Goal: Task Accomplishment & Management: Use online tool/utility

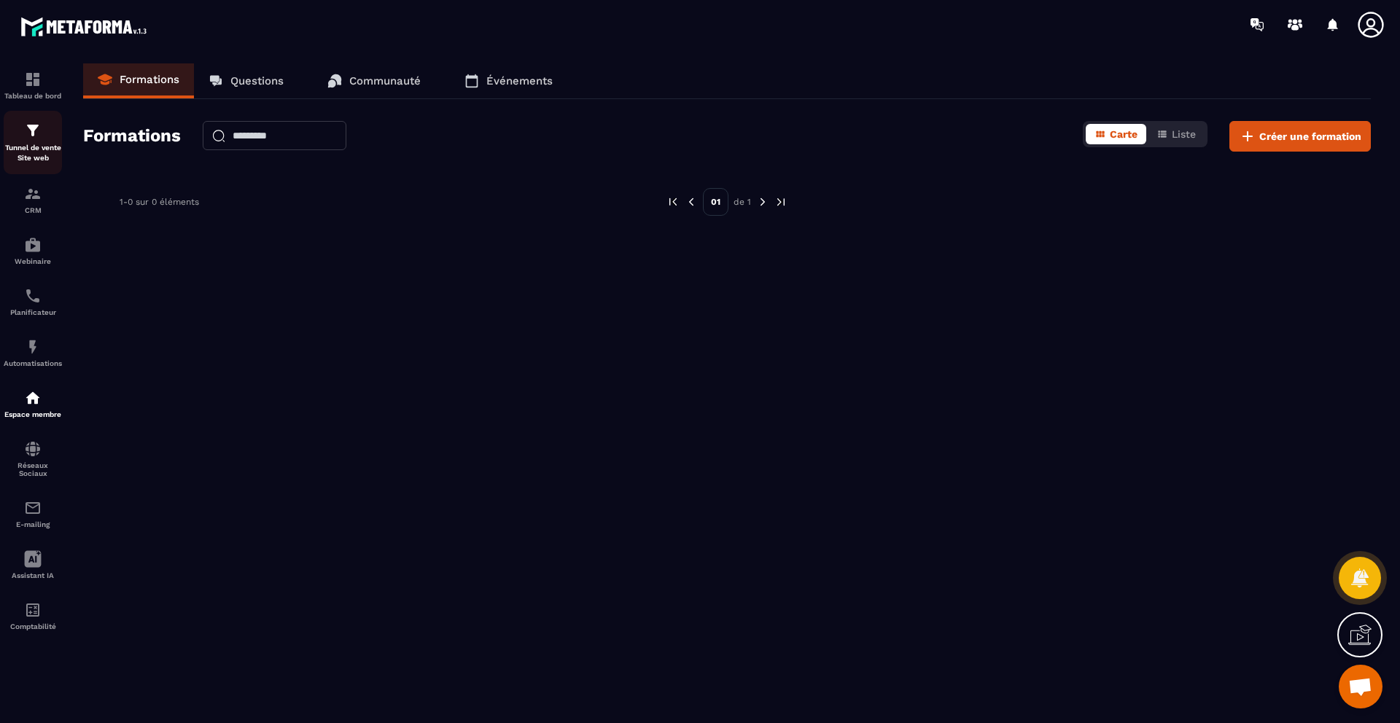
click at [48, 128] on div "Tunnel de vente Site web" at bounding box center [33, 143] width 58 height 42
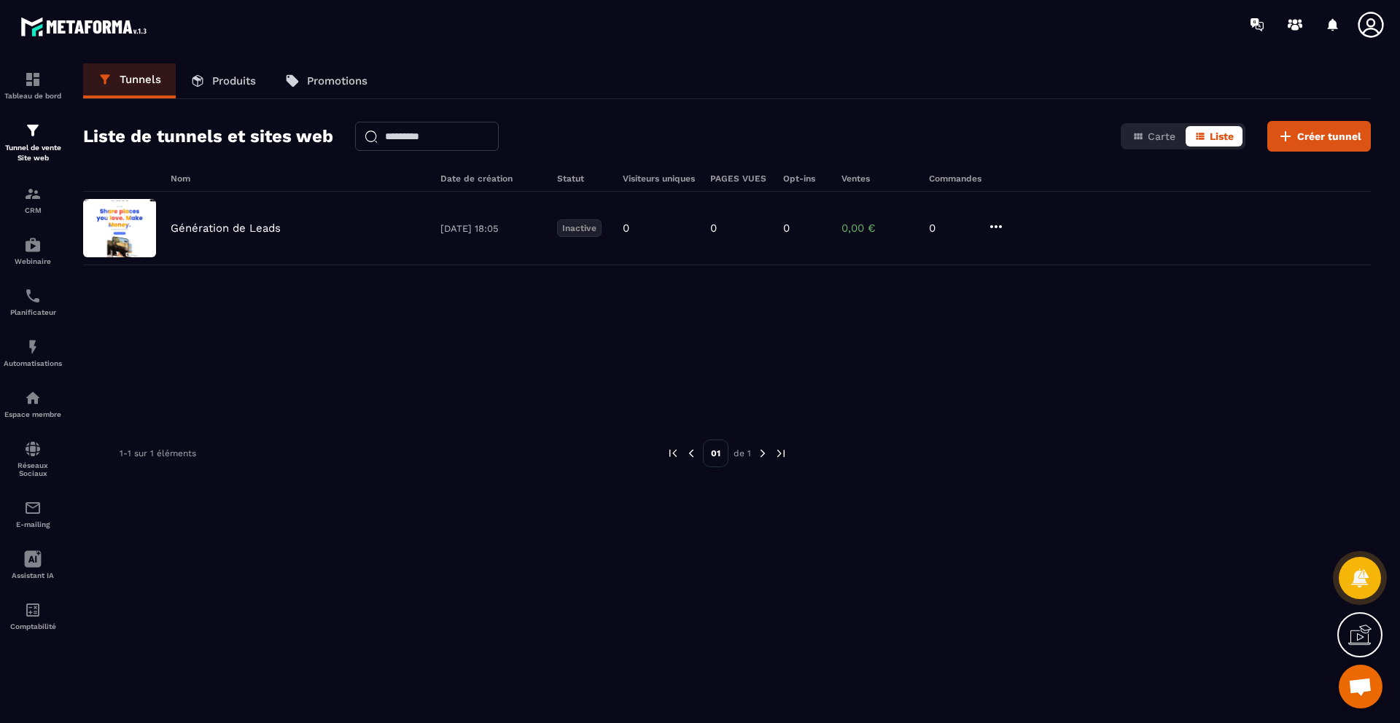
click at [221, 74] on p "Produits" at bounding box center [234, 80] width 44 height 13
click at [244, 85] on p "Produits" at bounding box center [234, 80] width 44 height 13
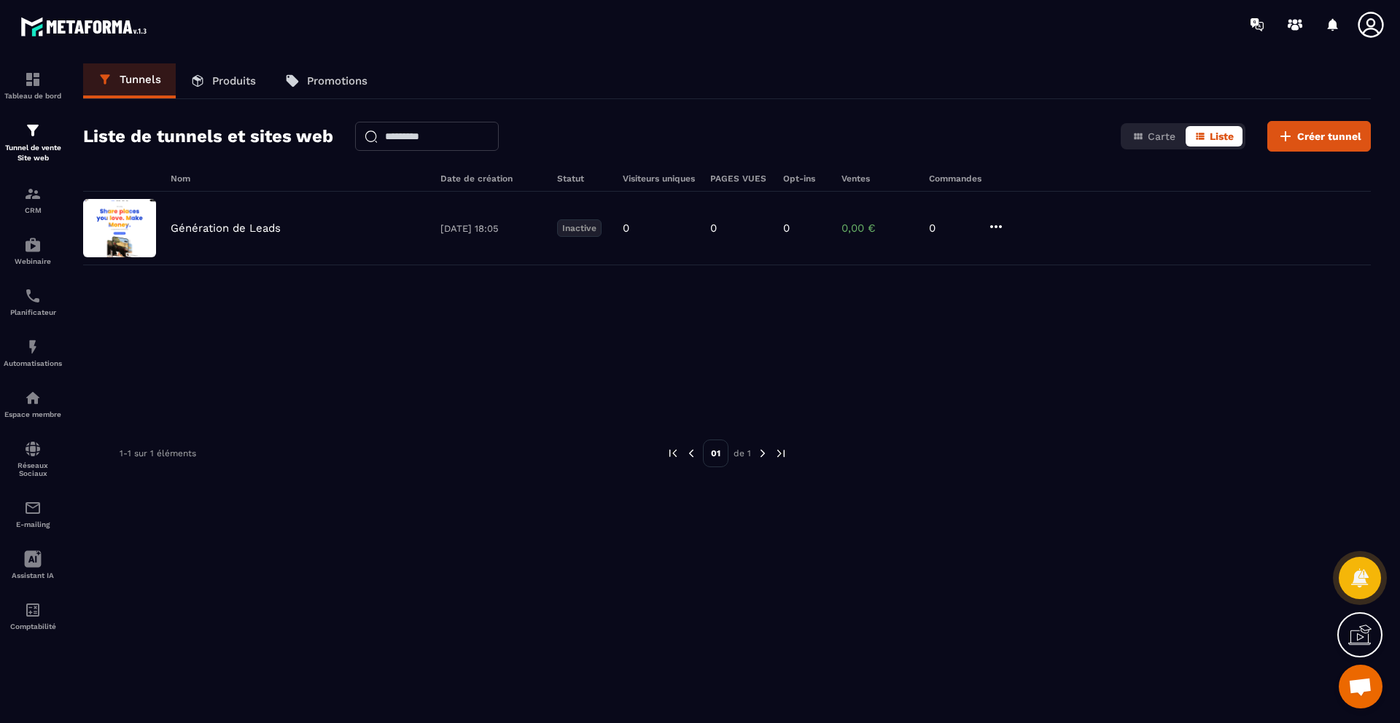
click at [244, 85] on p "Produits" at bounding box center [234, 80] width 44 height 13
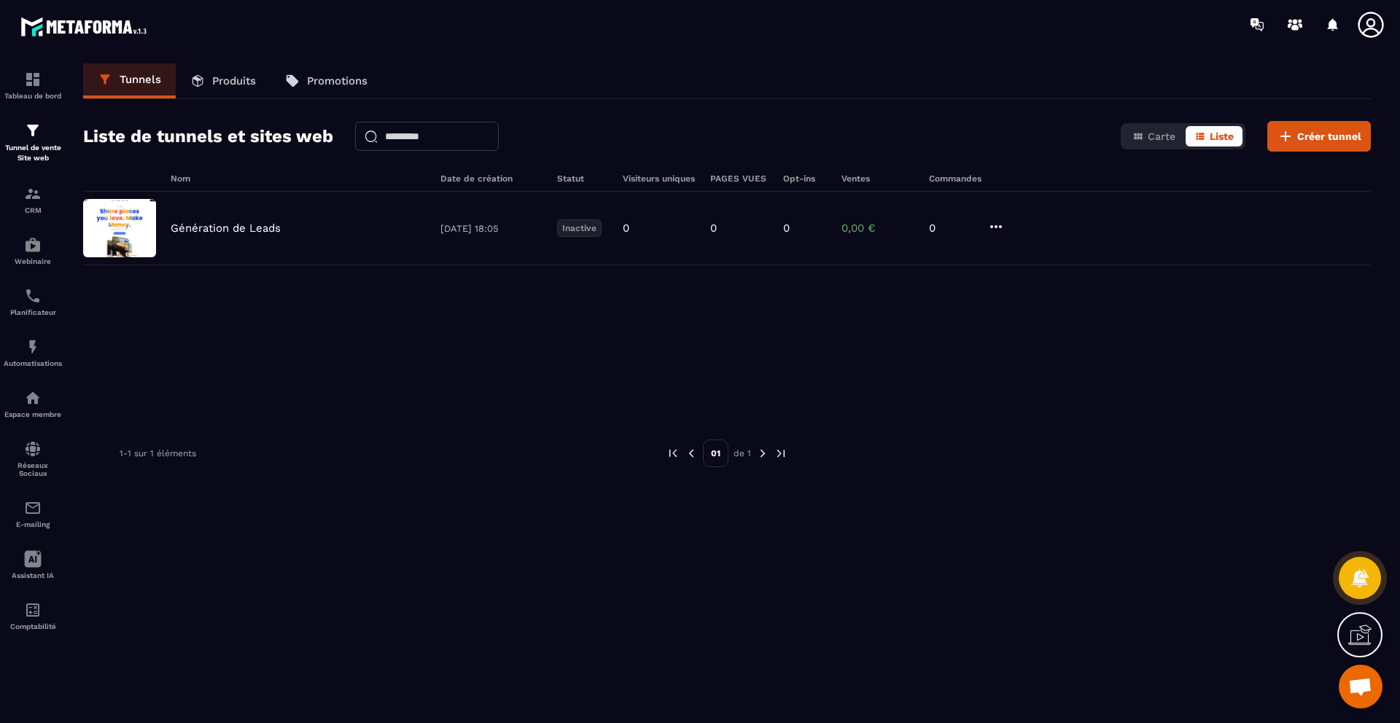
click at [171, 79] on link "Tunnels" at bounding box center [129, 80] width 93 height 35
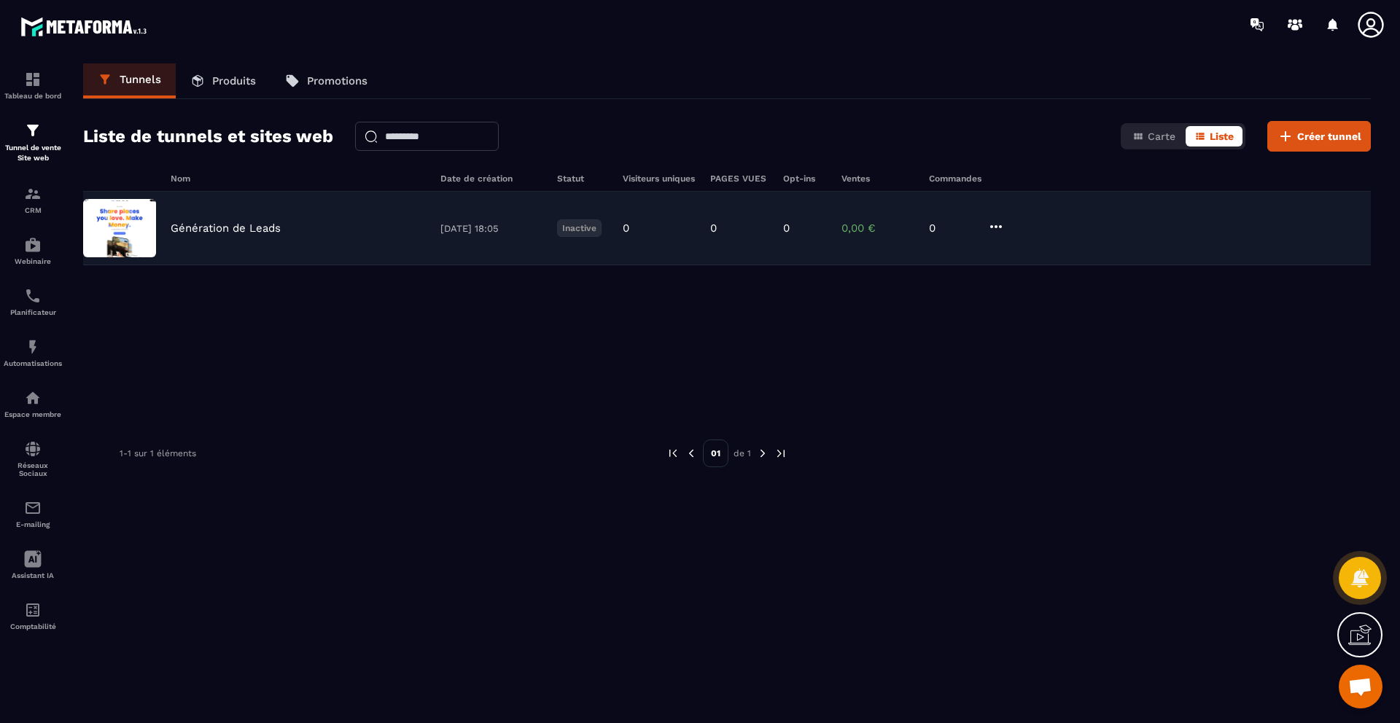
click at [994, 227] on icon at bounding box center [995, 226] width 17 height 17
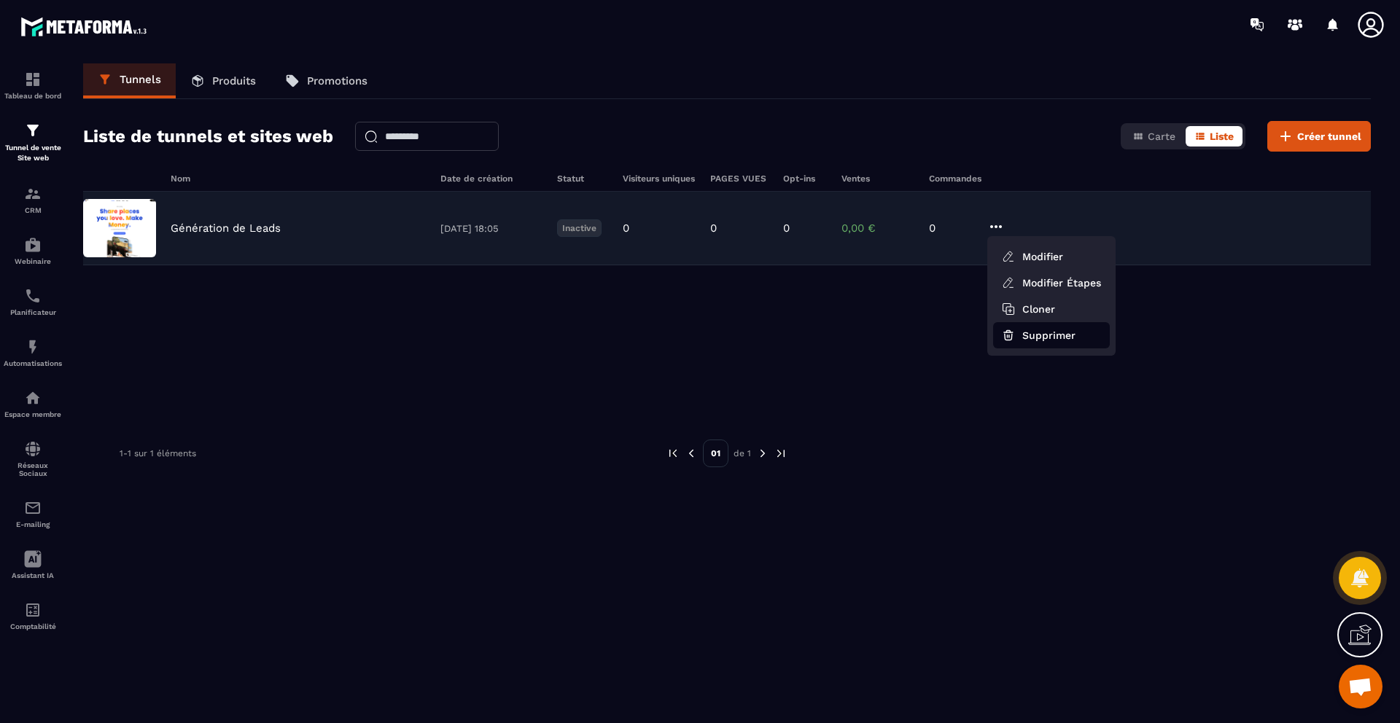
click at [1037, 334] on button "Supprimer" at bounding box center [1051, 335] width 117 height 26
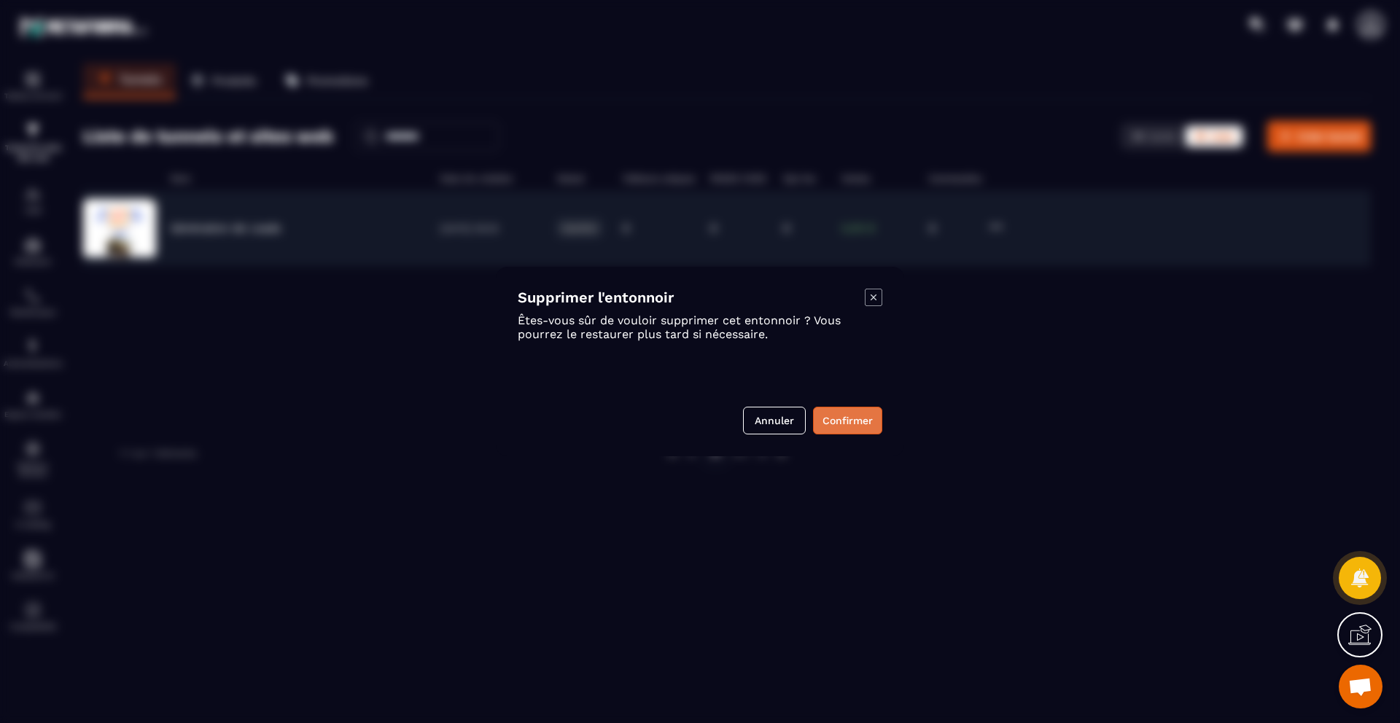
click at [852, 416] on button "Confirmer" at bounding box center [847, 421] width 69 height 28
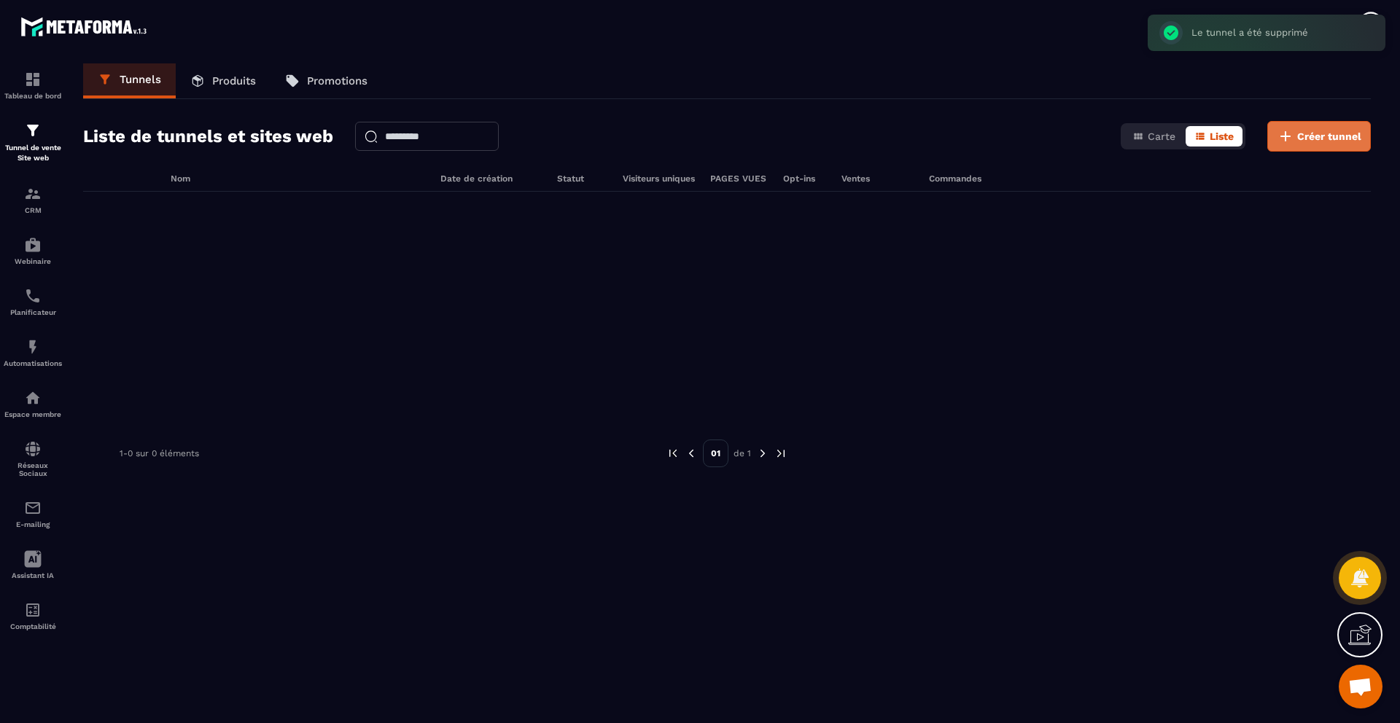
click at [1312, 132] on span "Créer tunnel" at bounding box center [1329, 136] width 64 height 15
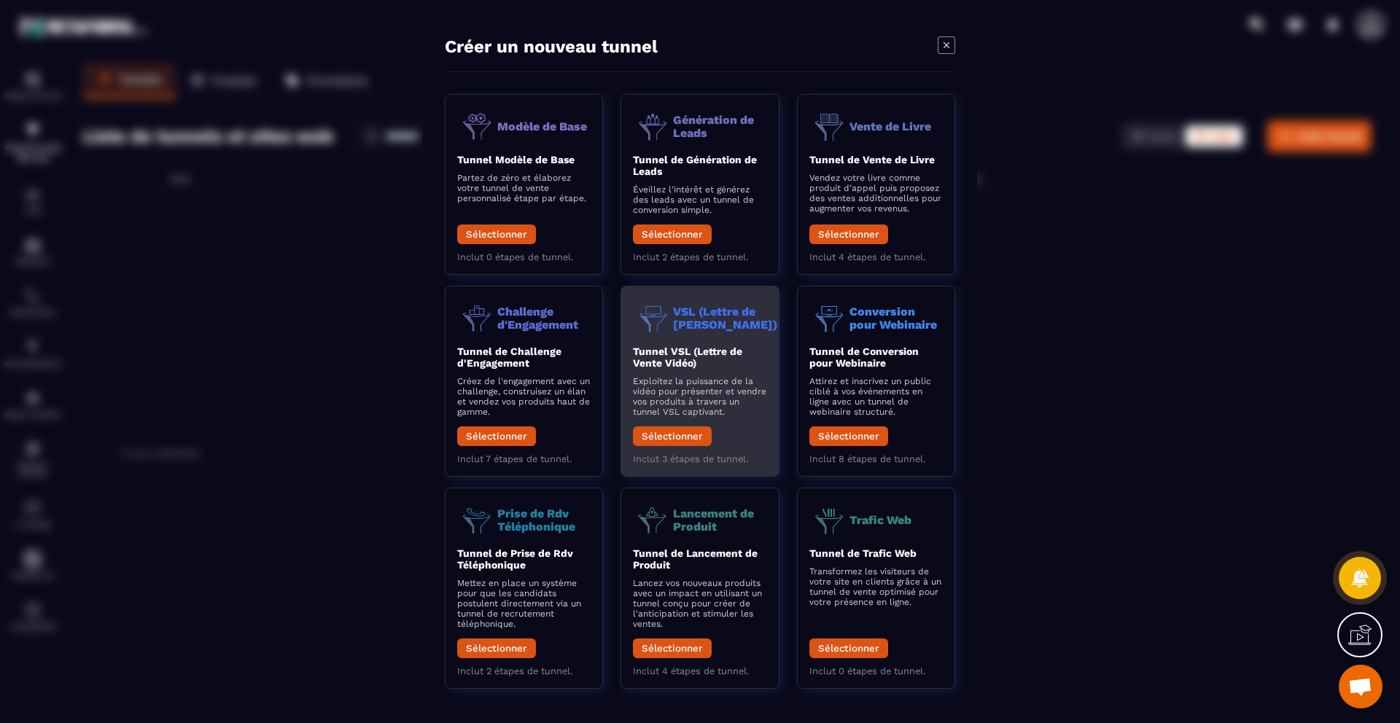
scroll to position [10, 0]
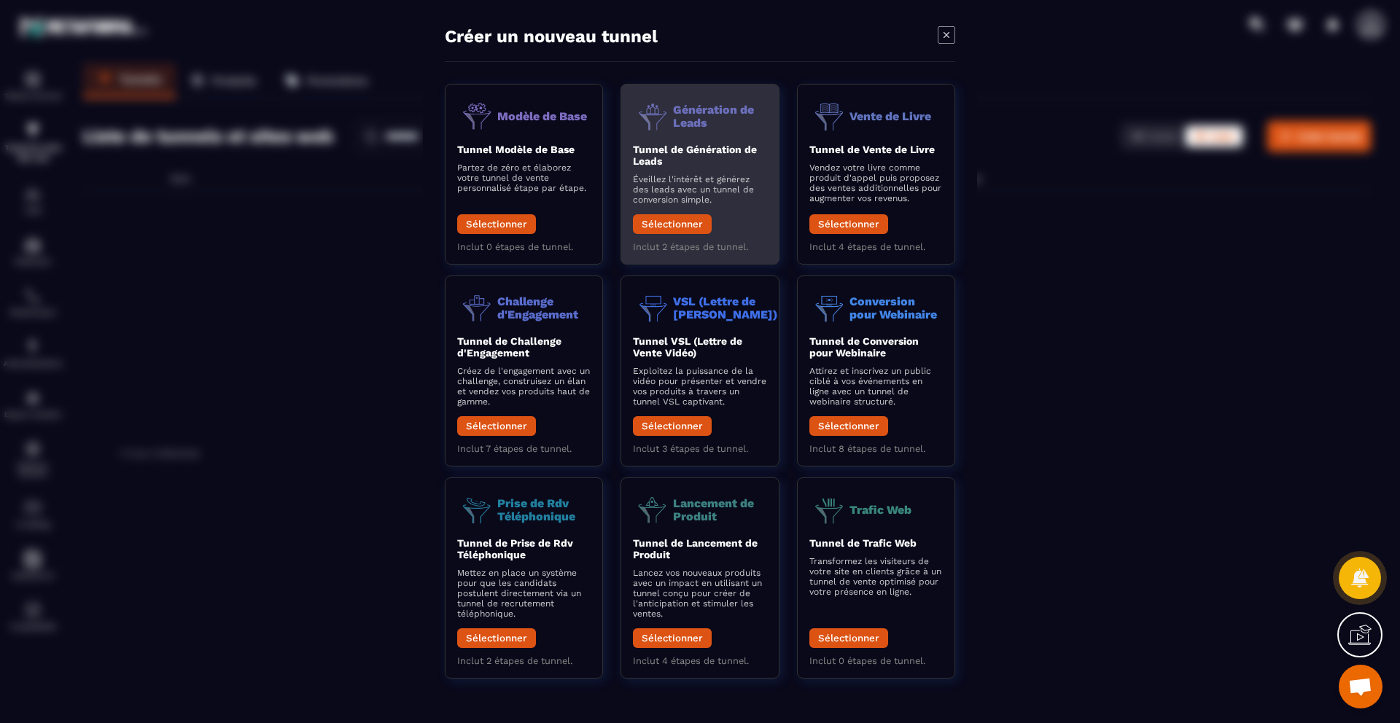
click at [734, 192] on p "Éveillez l'intérêt et générez des leads avec un tunnel de conversion simple." at bounding box center [699, 189] width 133 height 31
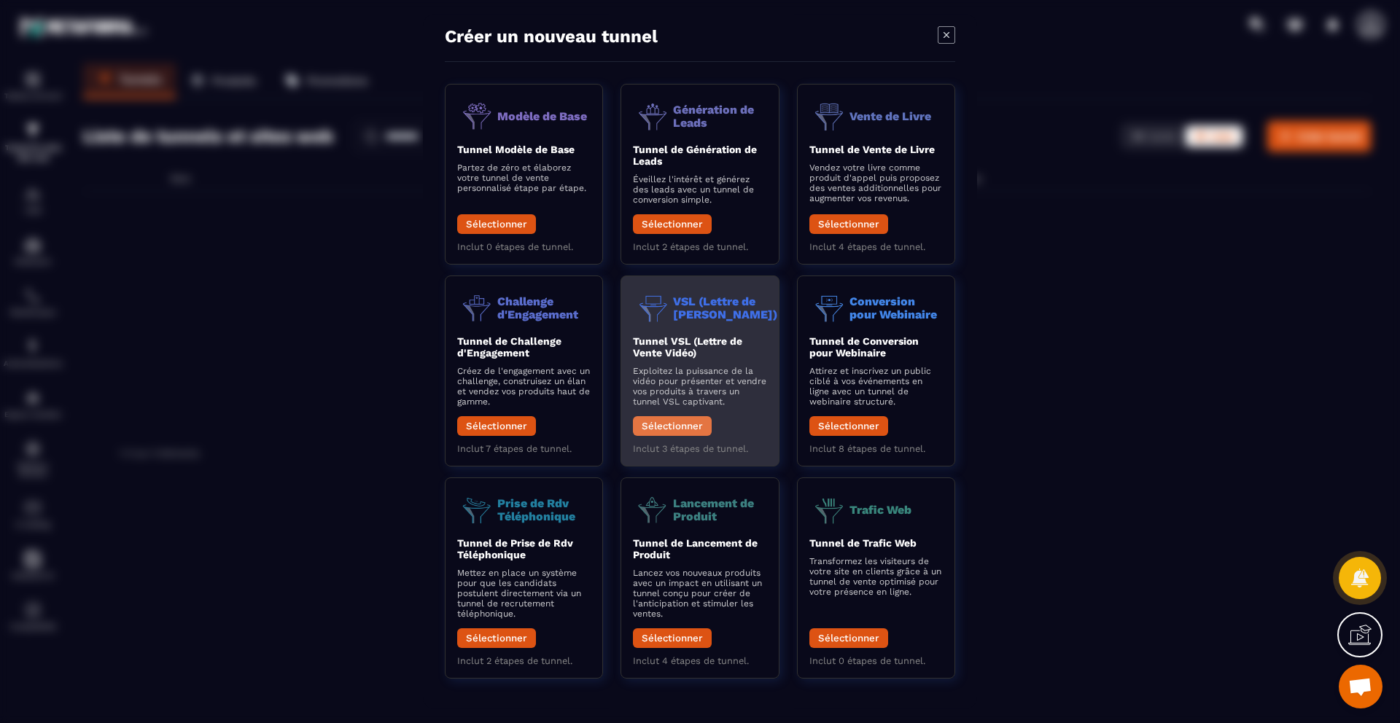
click at [692, 424] on button "Sélectionner" at bounding box center [672, 426] width 79 height 20
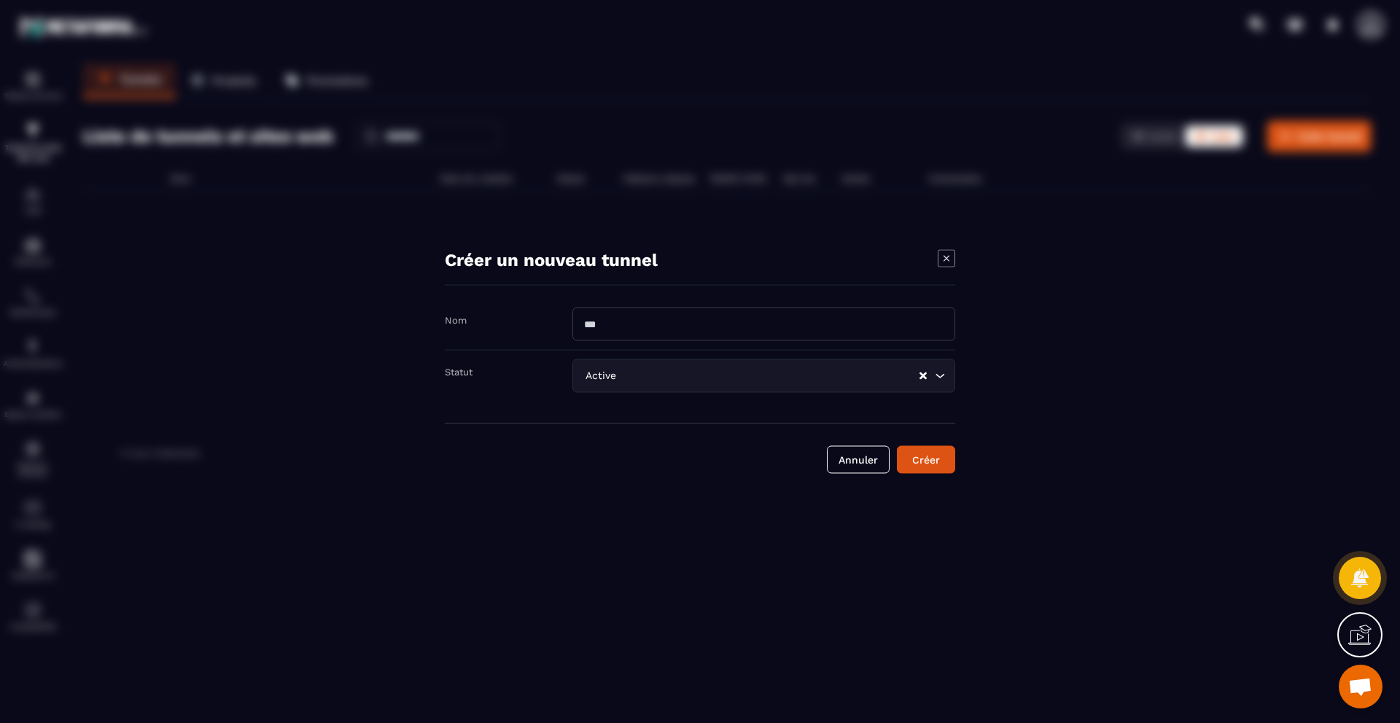
click at [656, 319] on input "Modal window" at bounding box center [763, 325] width 383 height 34
type input "**********"
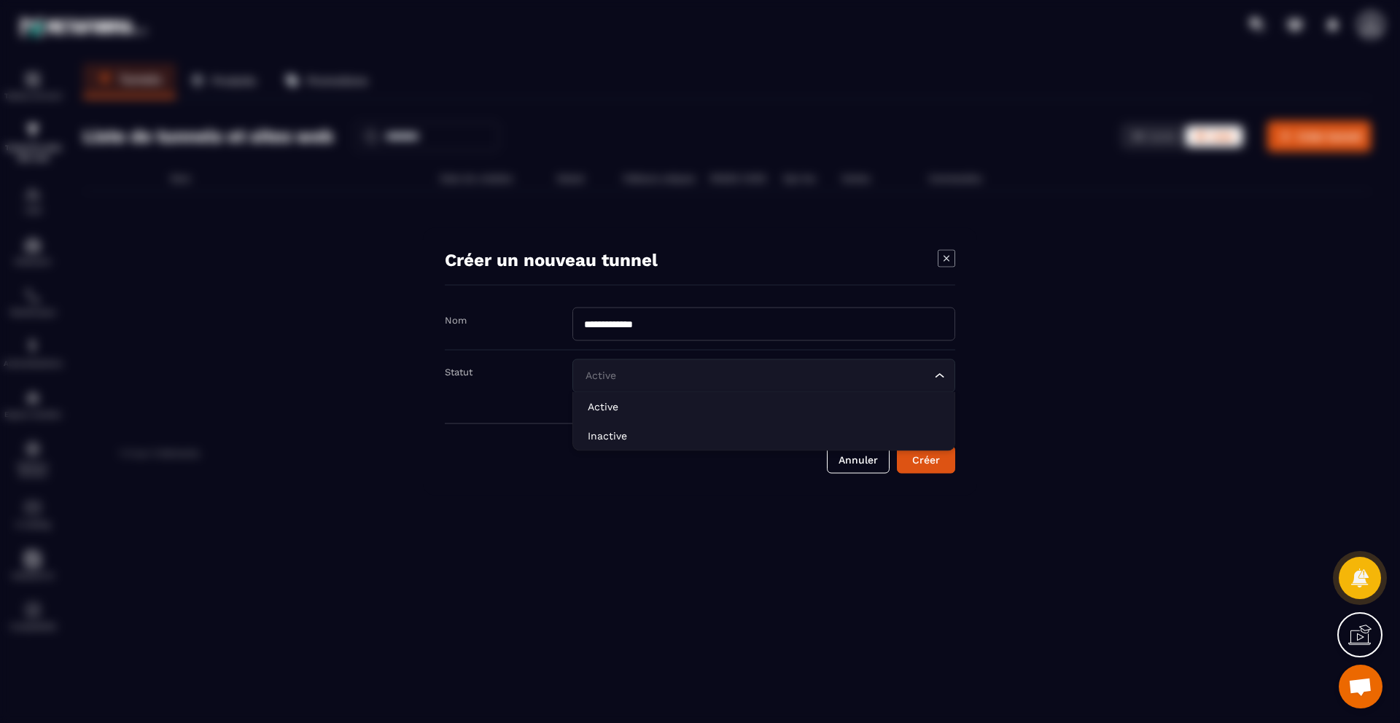
click at [701, 379] on input "Search for option" at bounding box center [756, 376] width 349 height 16
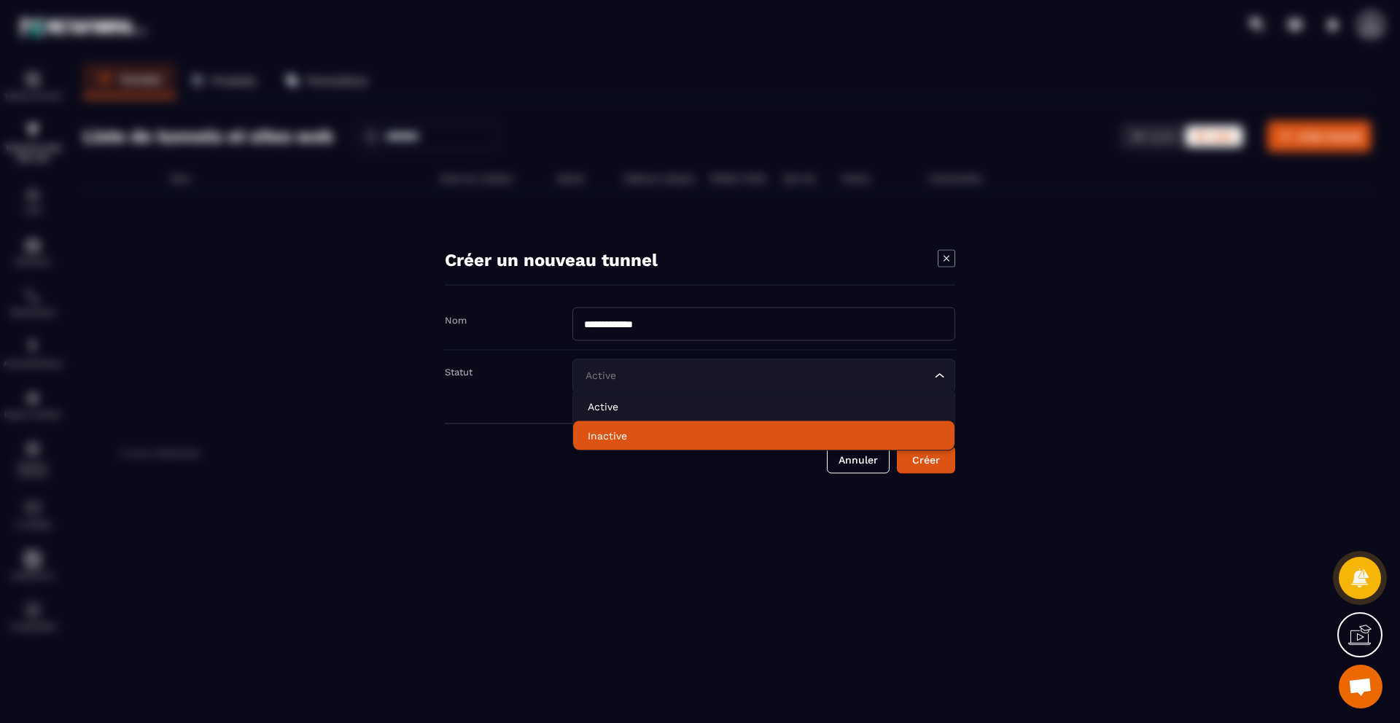
click at [653, 445] on li "Inactive" at bounding box center [763, 435] width 381 height 29
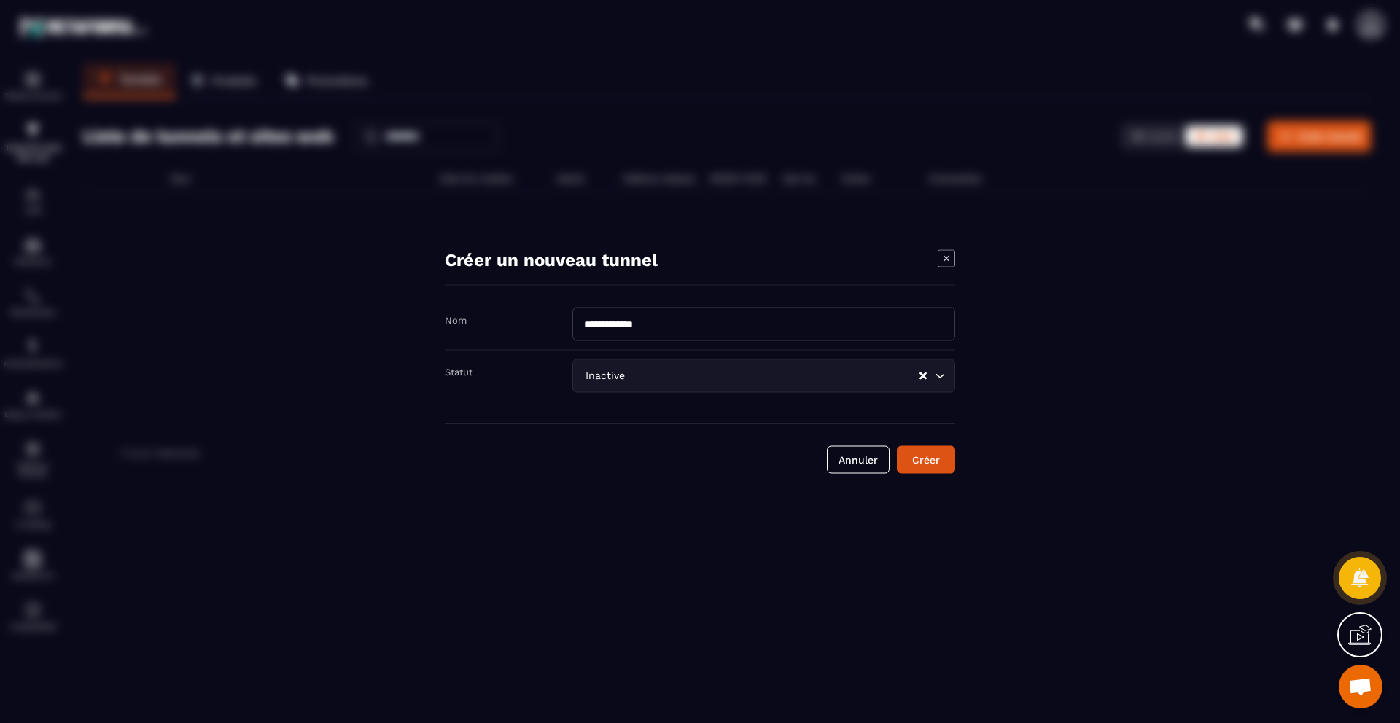
click at [696, 505] on div "Modal window" at bounding box center [700, 361] width 1400 height 723
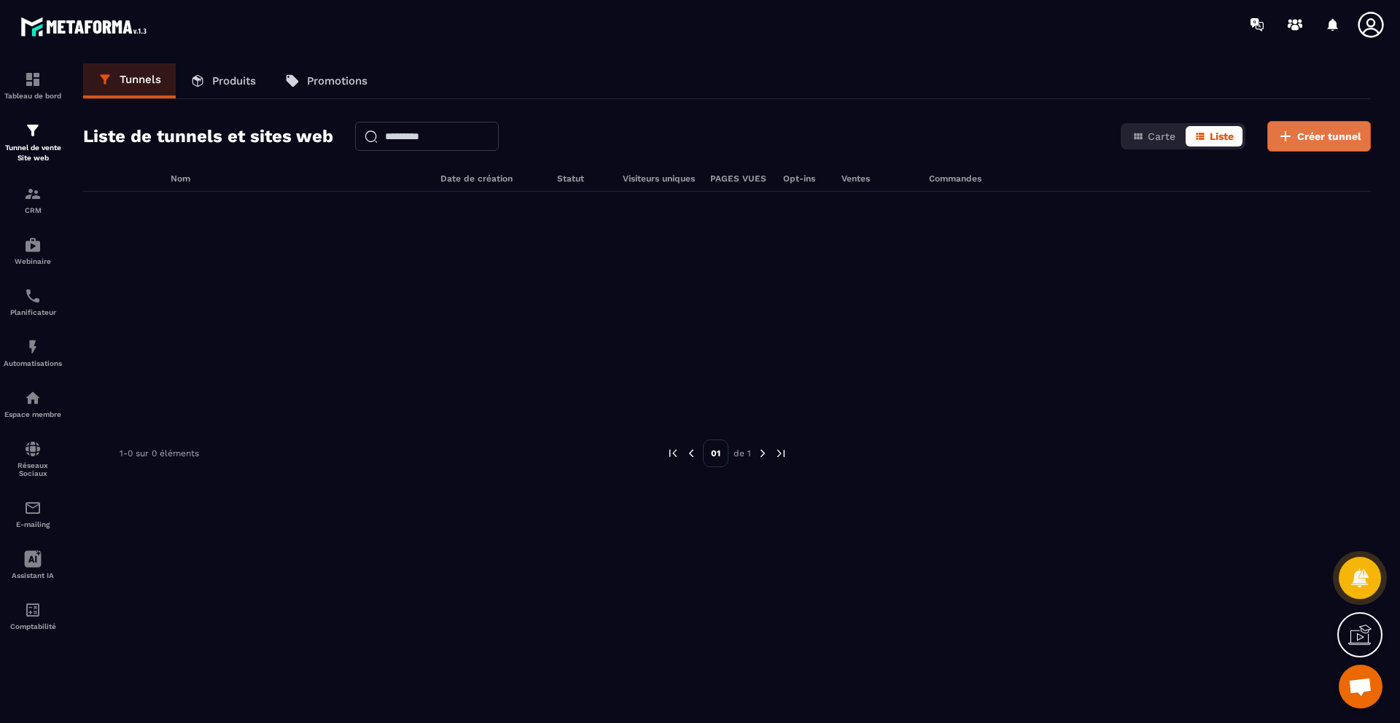
click at [1304, 141] on span "Créer tunnel" at bounding box center [1329, 136] width 64 height 15
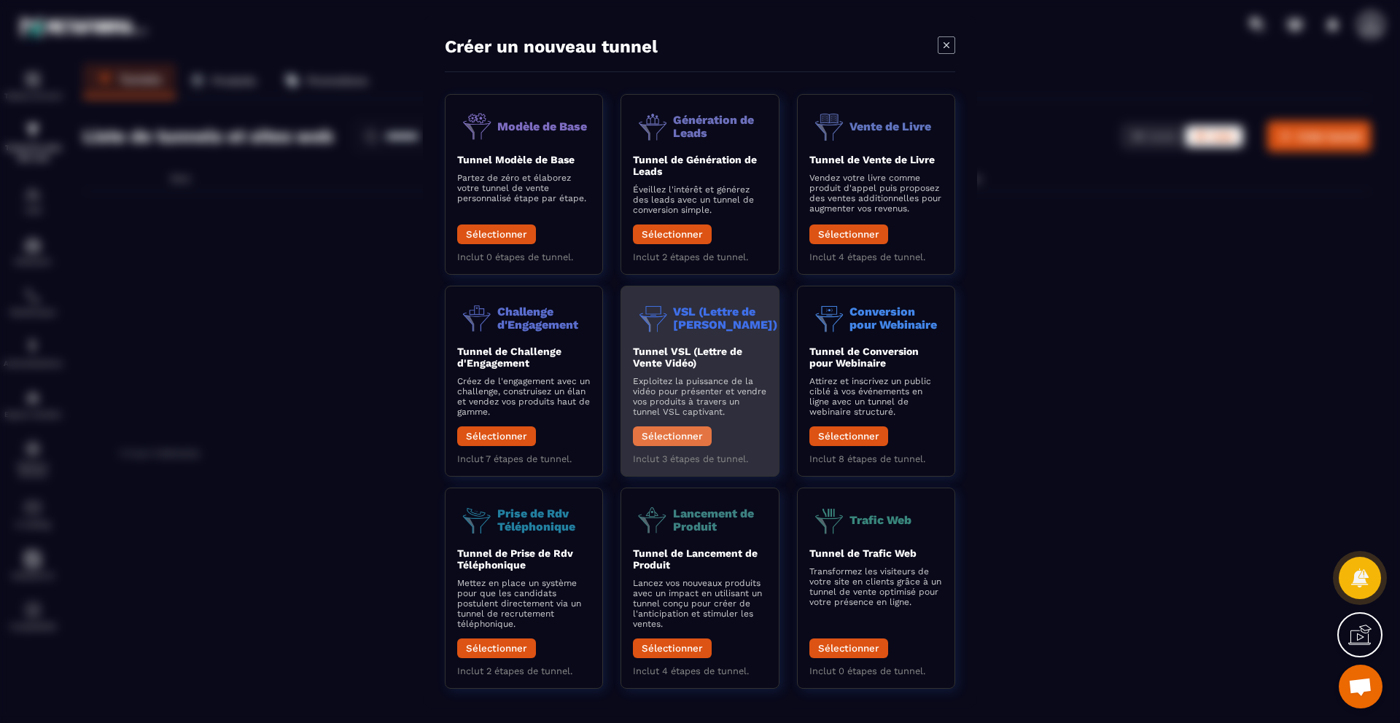
click at [677, 438] on button "Sélectionner" at bounding box center [672, 436] width 79 height 20
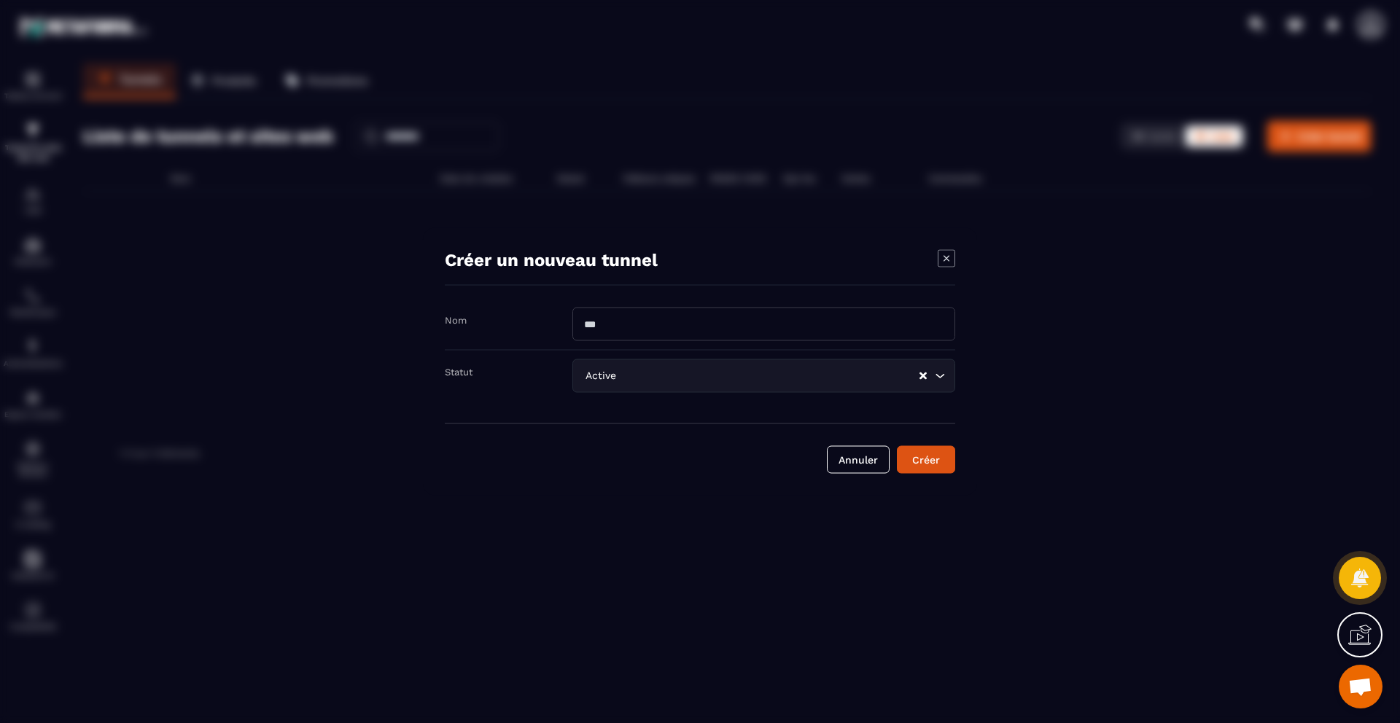
click at [698, 330] on input "Modal window" at bounding box center [763, 325] width 383 height 34
type input "**********"
click at [728, 366] on div "Active Loading..." at bounding box center [763, 376] width 383 height 34
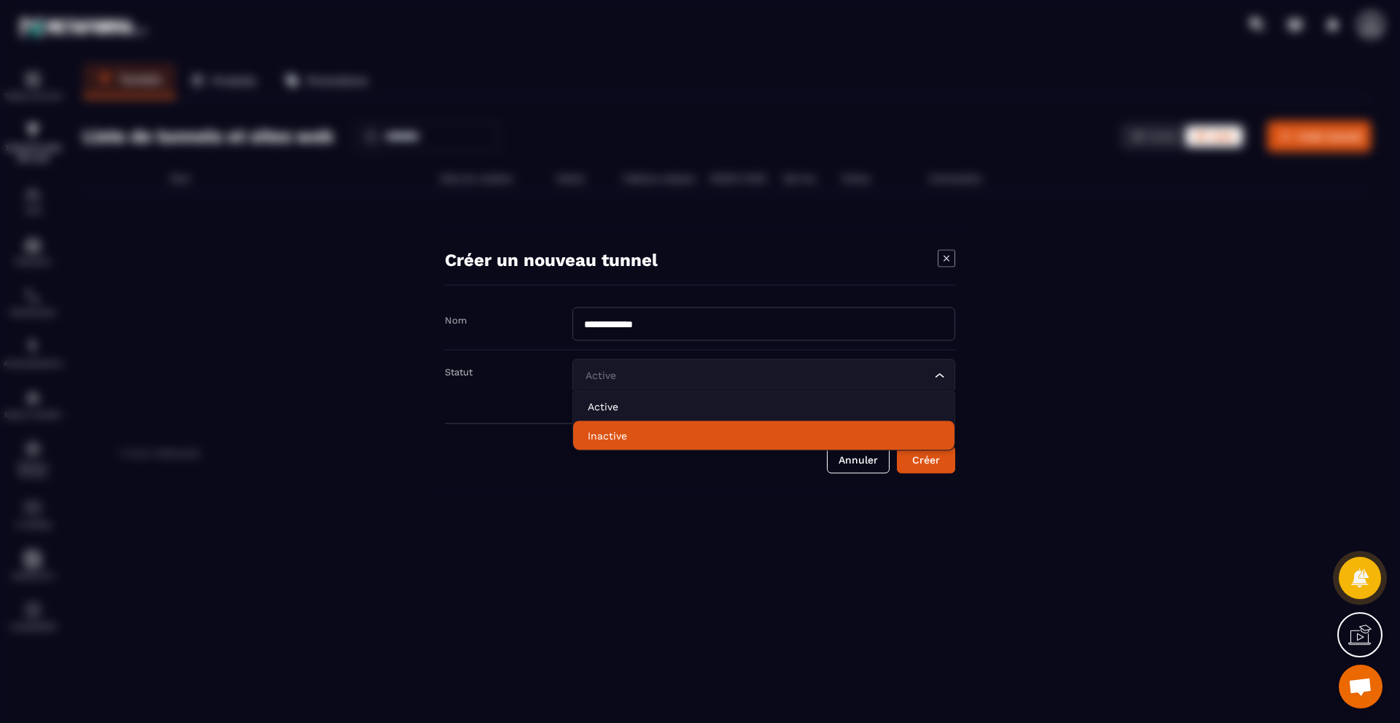
click at [676, 435] on p "Inactive" at bounding box center [764, 436] width 352 height 15
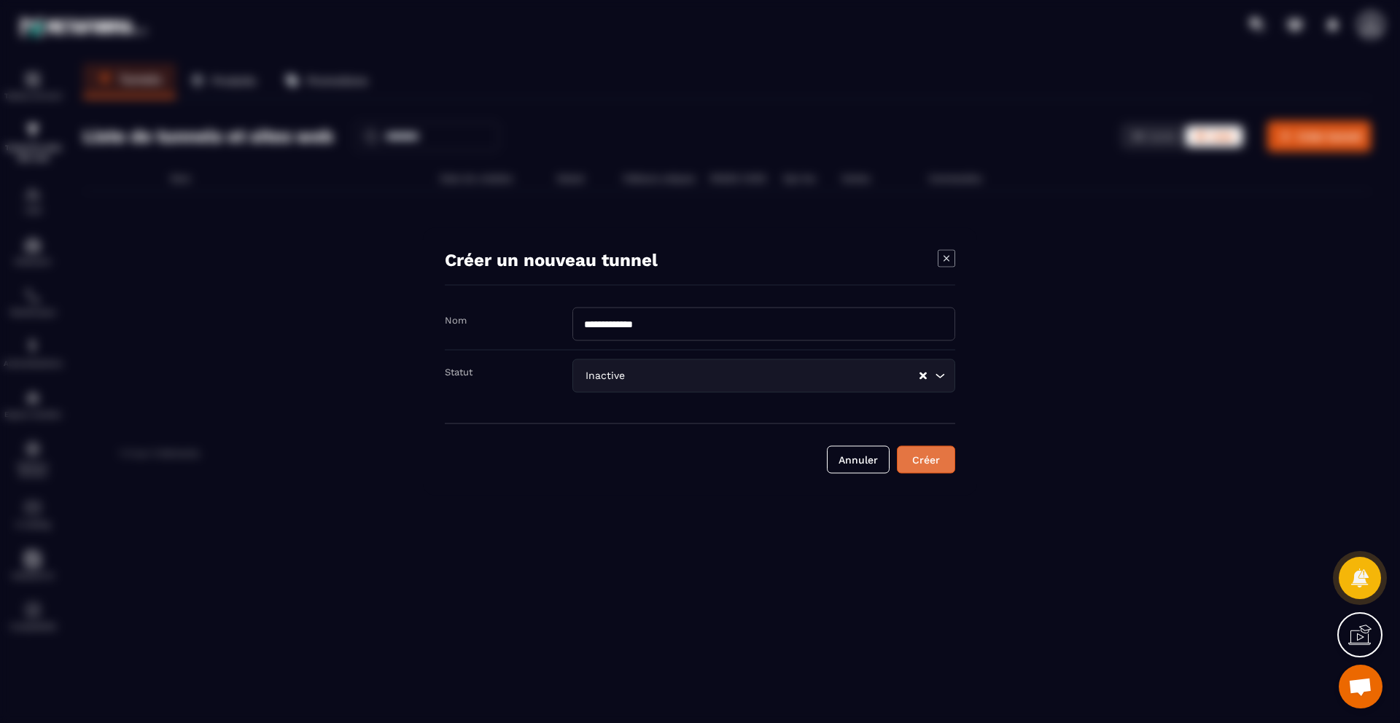
click at [918, 456] on div "Créer" at bounding box center [925, 460] width 39 height 15
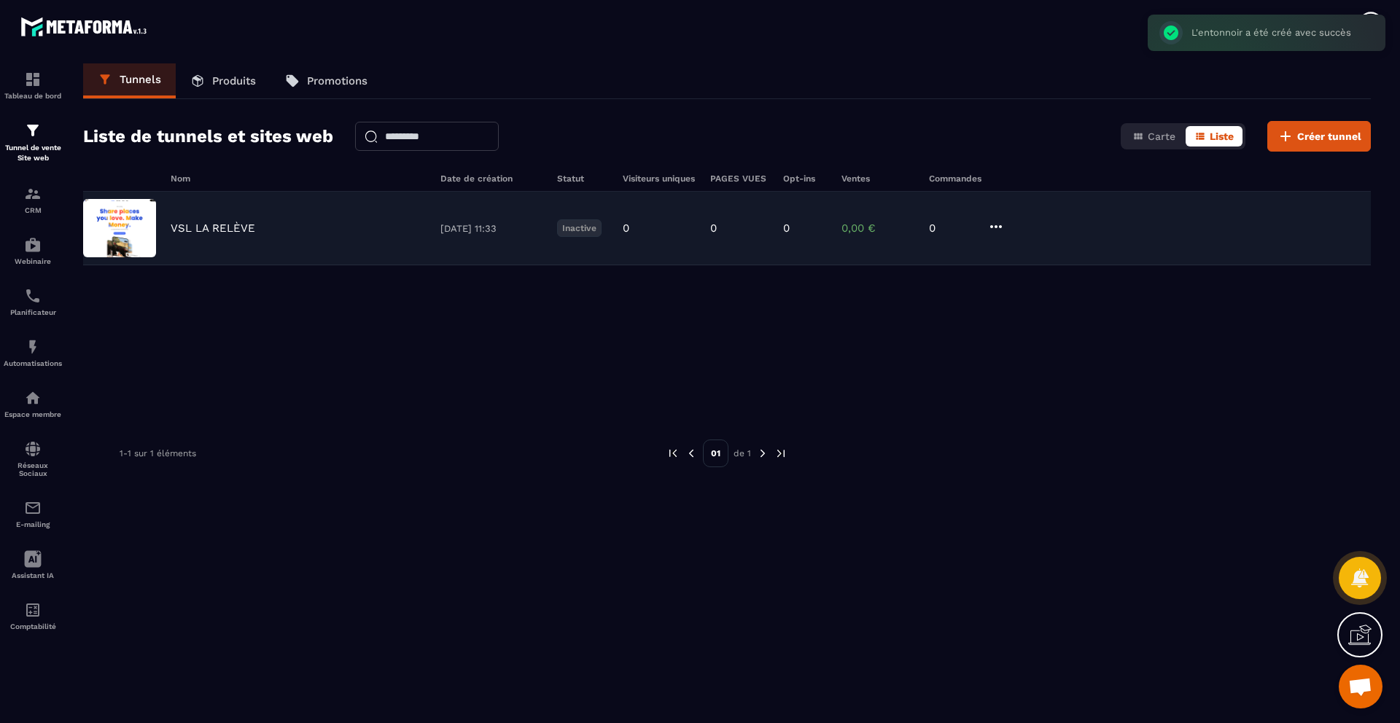
click at [258, 202] on div "VSL LA RELÈVE 14/10/2025 11:33 Inactive 0 0 0 0,00 € 0" at bounding box center [727, 229] width 1288 height 74
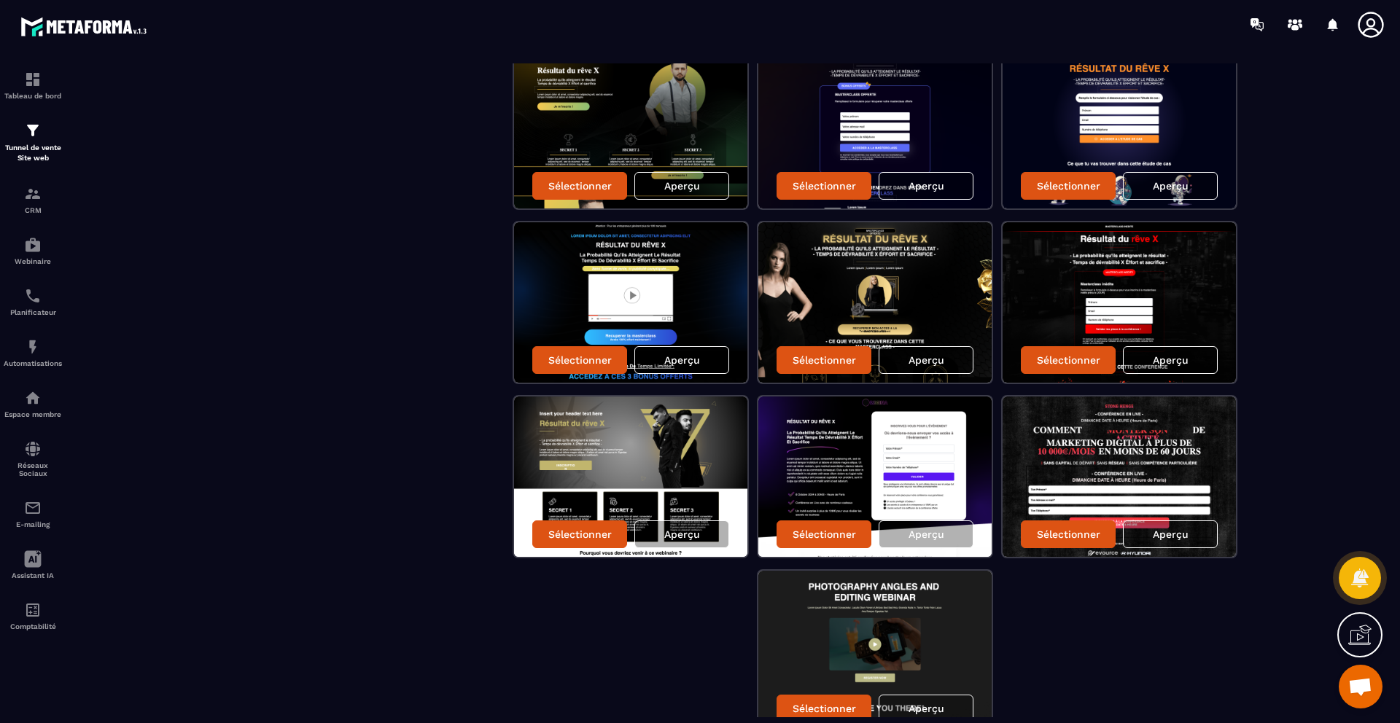
scroll to position [1255, 0]
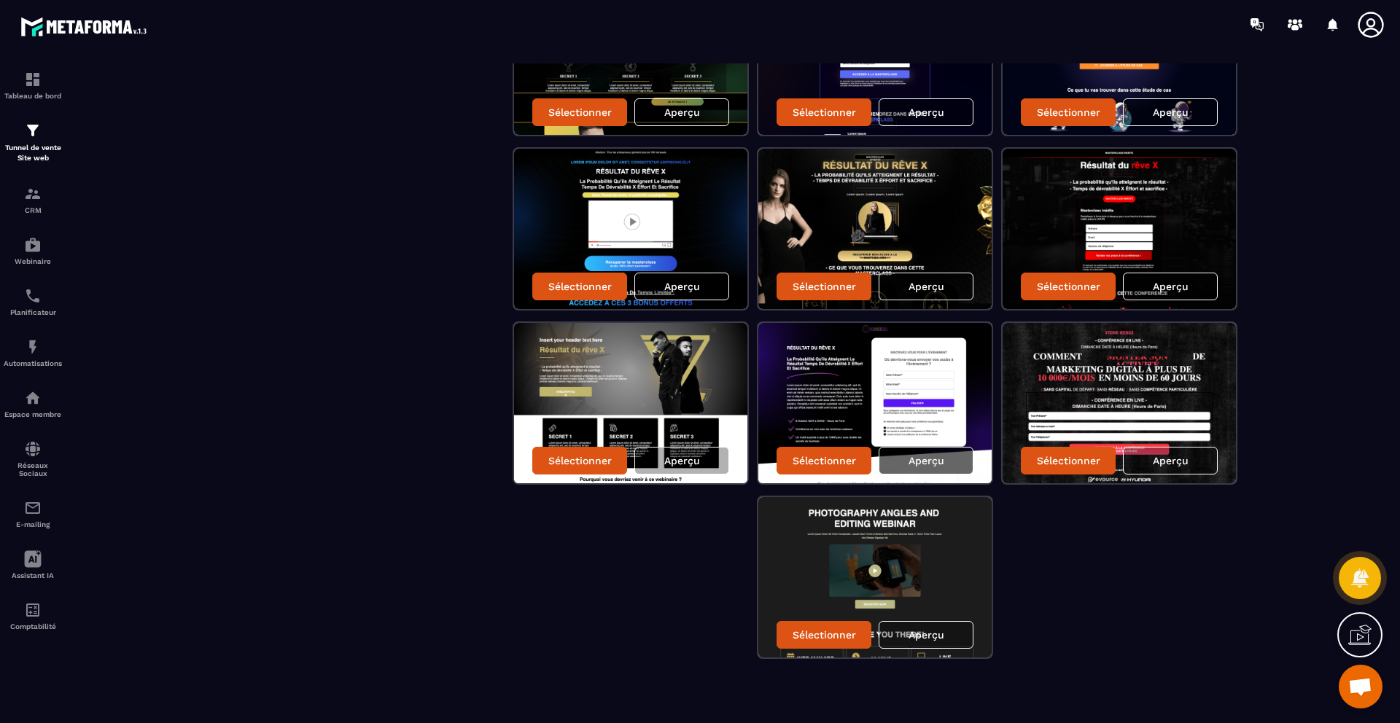
click at [956, 458] on div "Aperçu" at bounding box center [926, 461] width 95 height 28
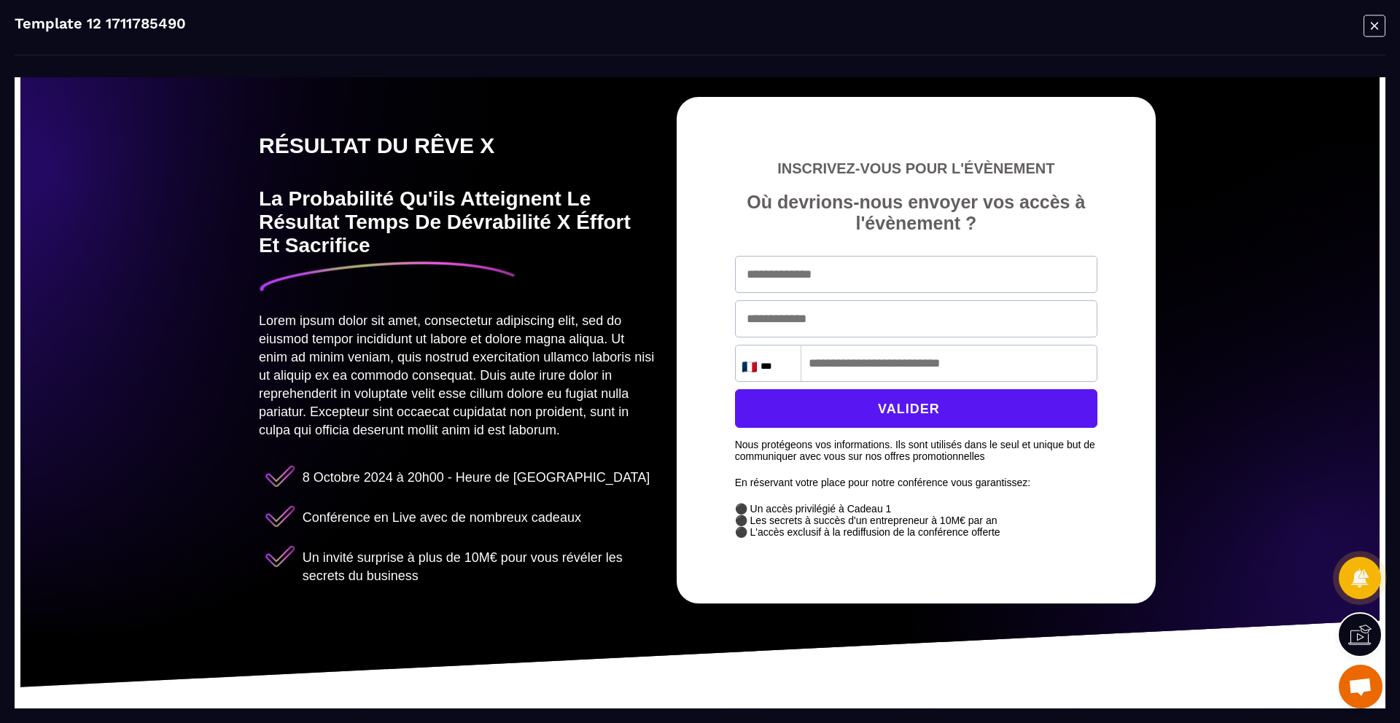
scroll to position [0, 0]
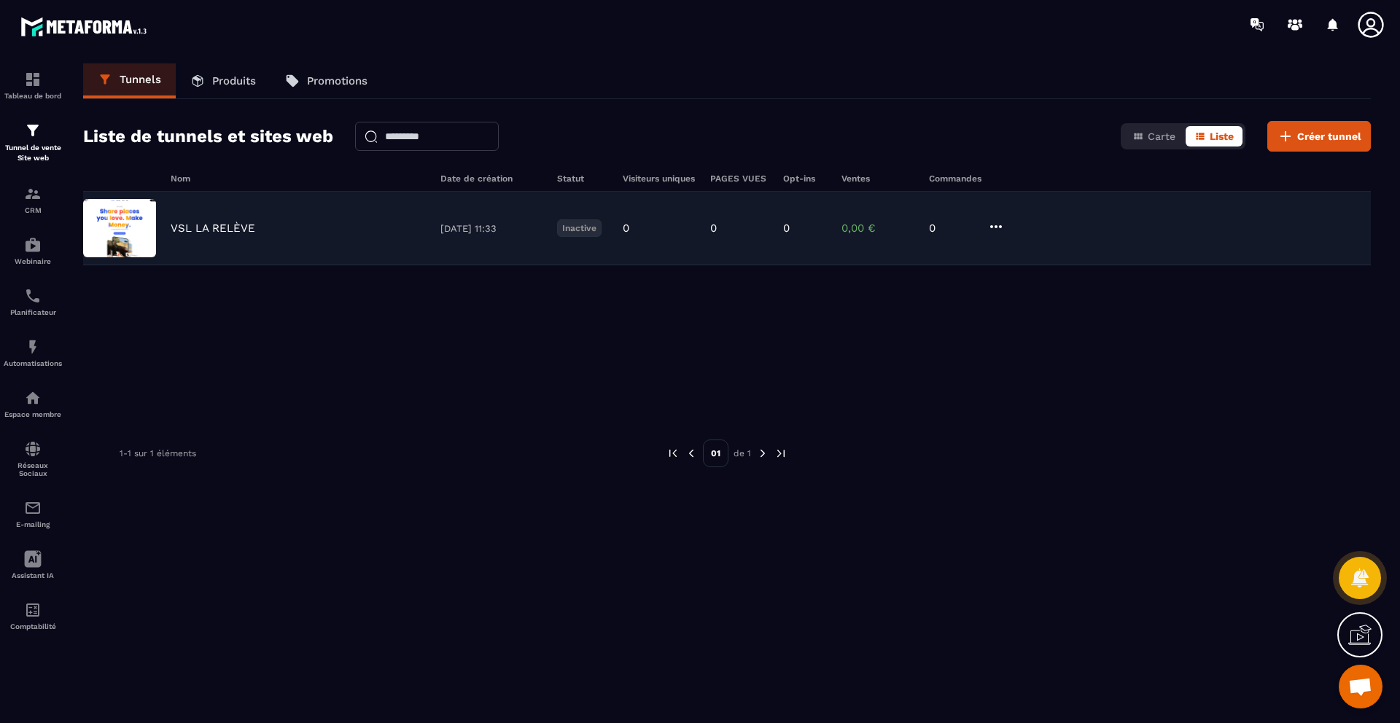
click at [322, 225] on div "VSL LA RELÈVE" at bounding box center [298, 228] width 255 height 13
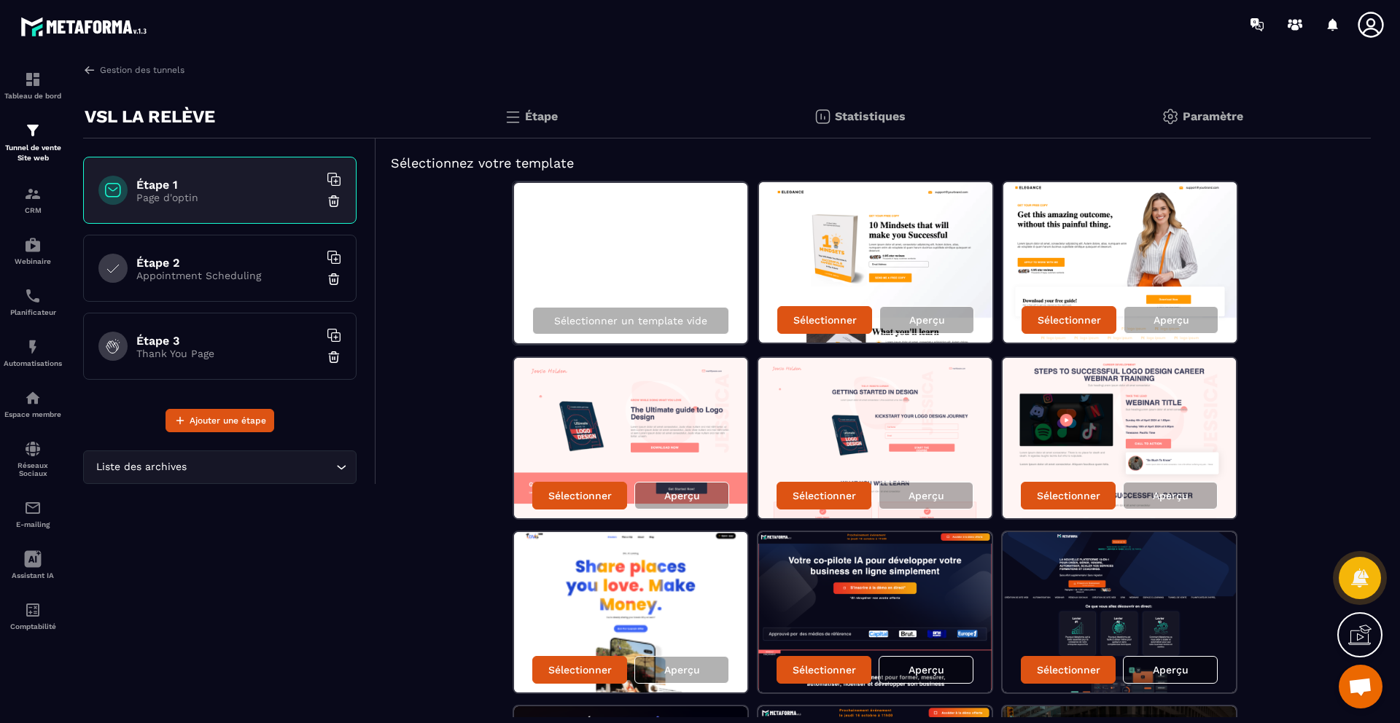
click at [233, 258] on h6 "Étape 2" at bounding box center [227, 263] width 182 height 14
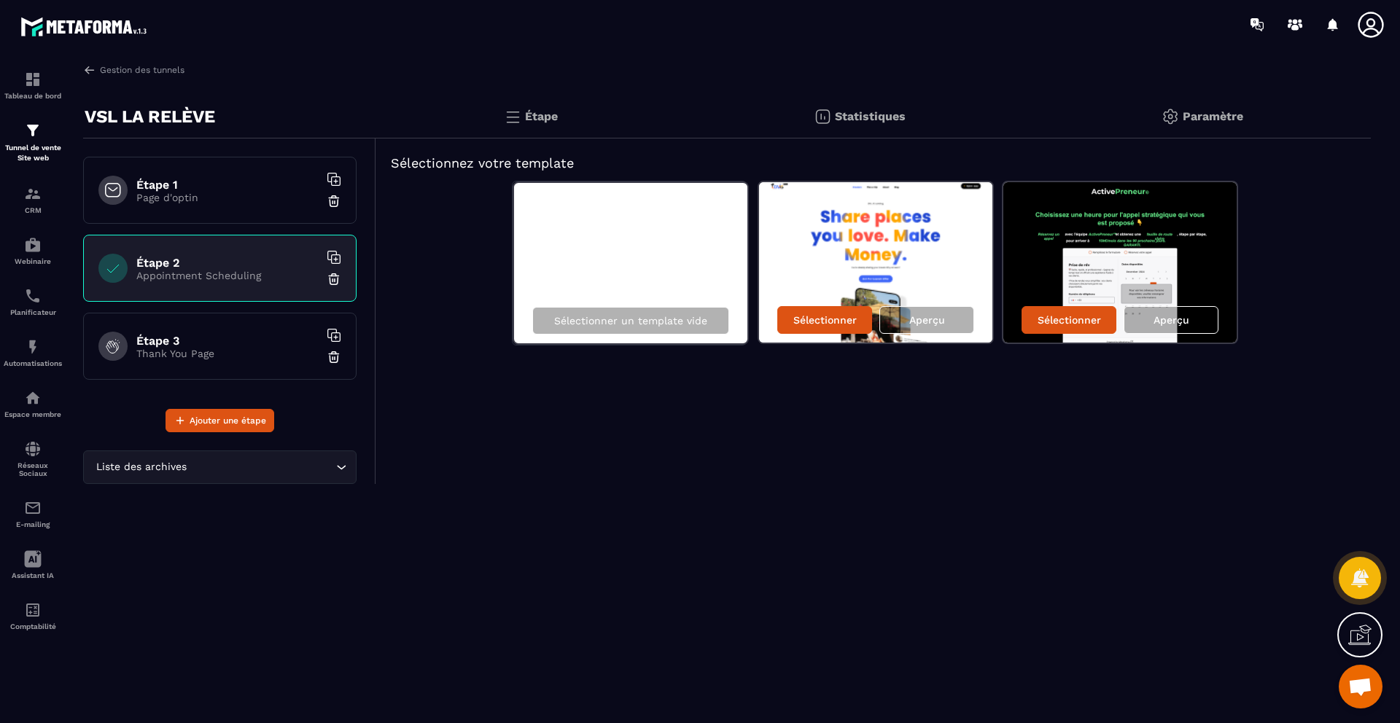
click at [265, 357] on p "Thank You Page" at bounding box center [227, 354] width 182 height 12
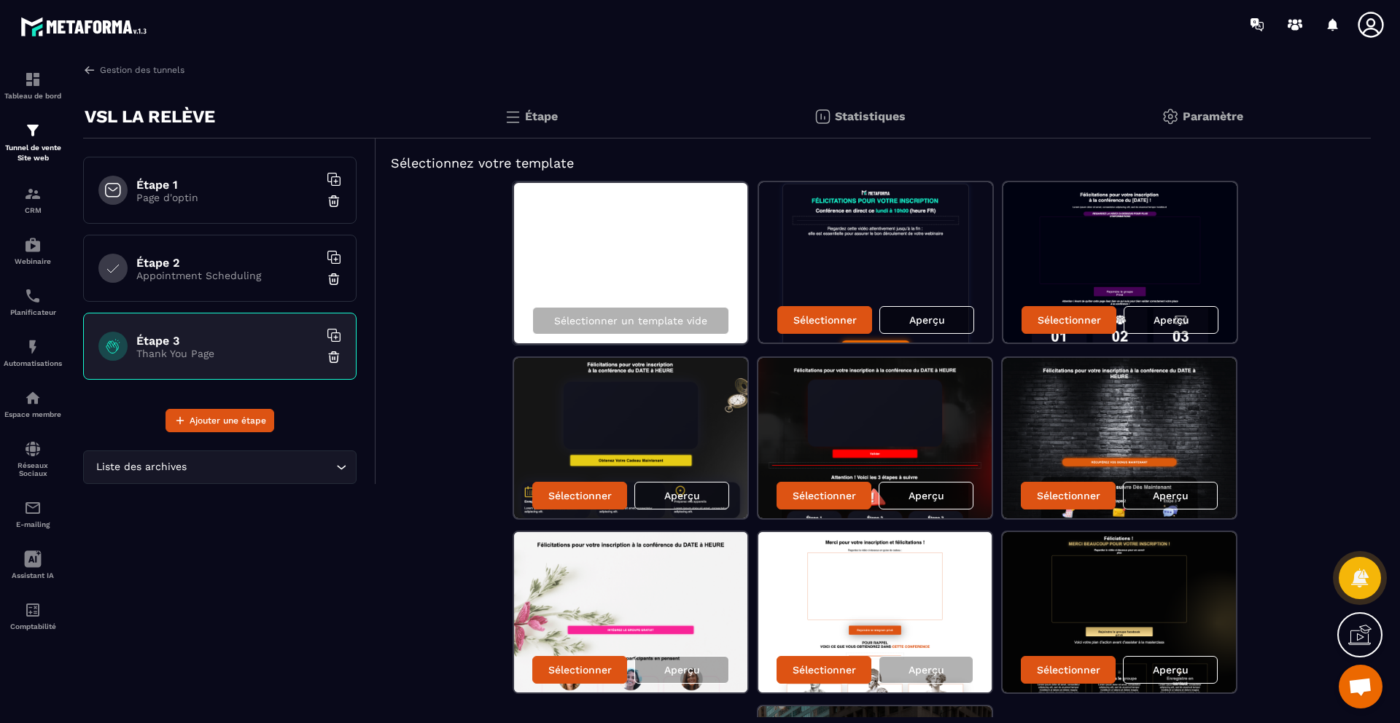
click at [222, 178] on h6 "Étape 1" at bounding box center [227, 185] width 182 height 14
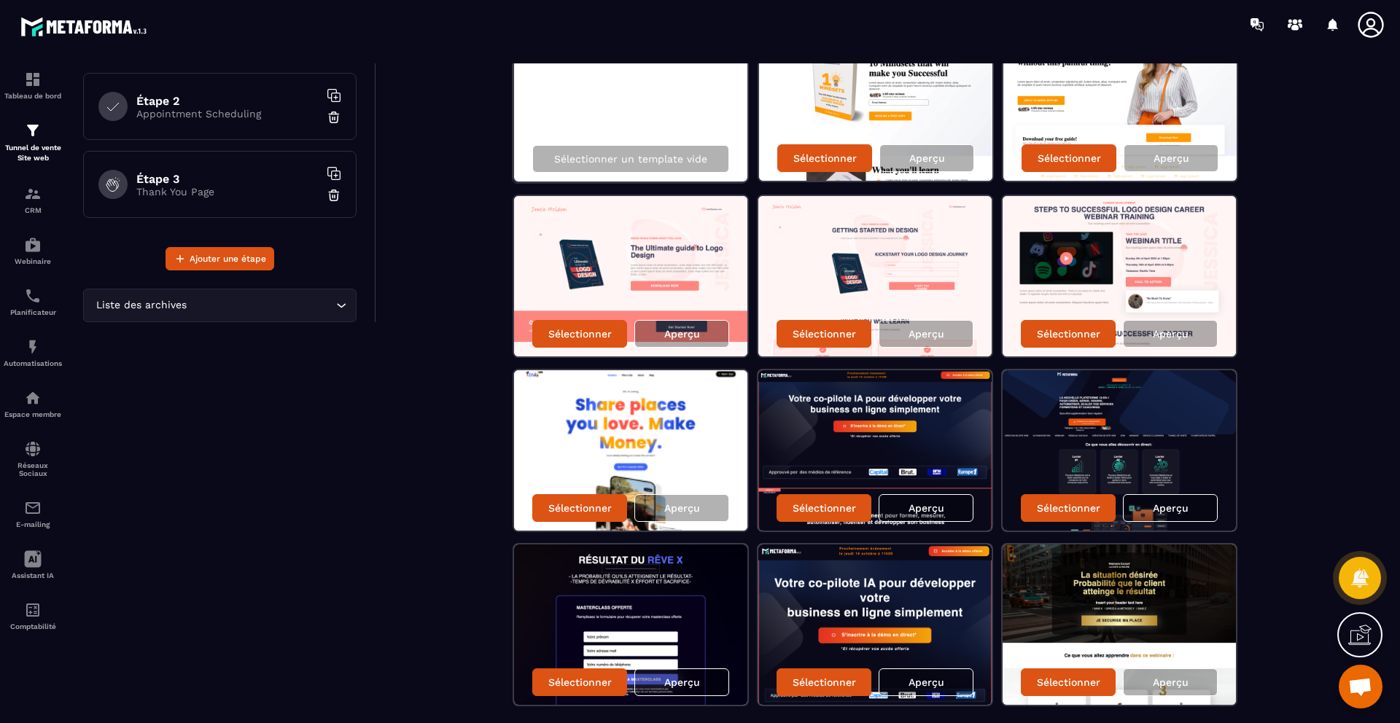
scroll to position [172, 0]
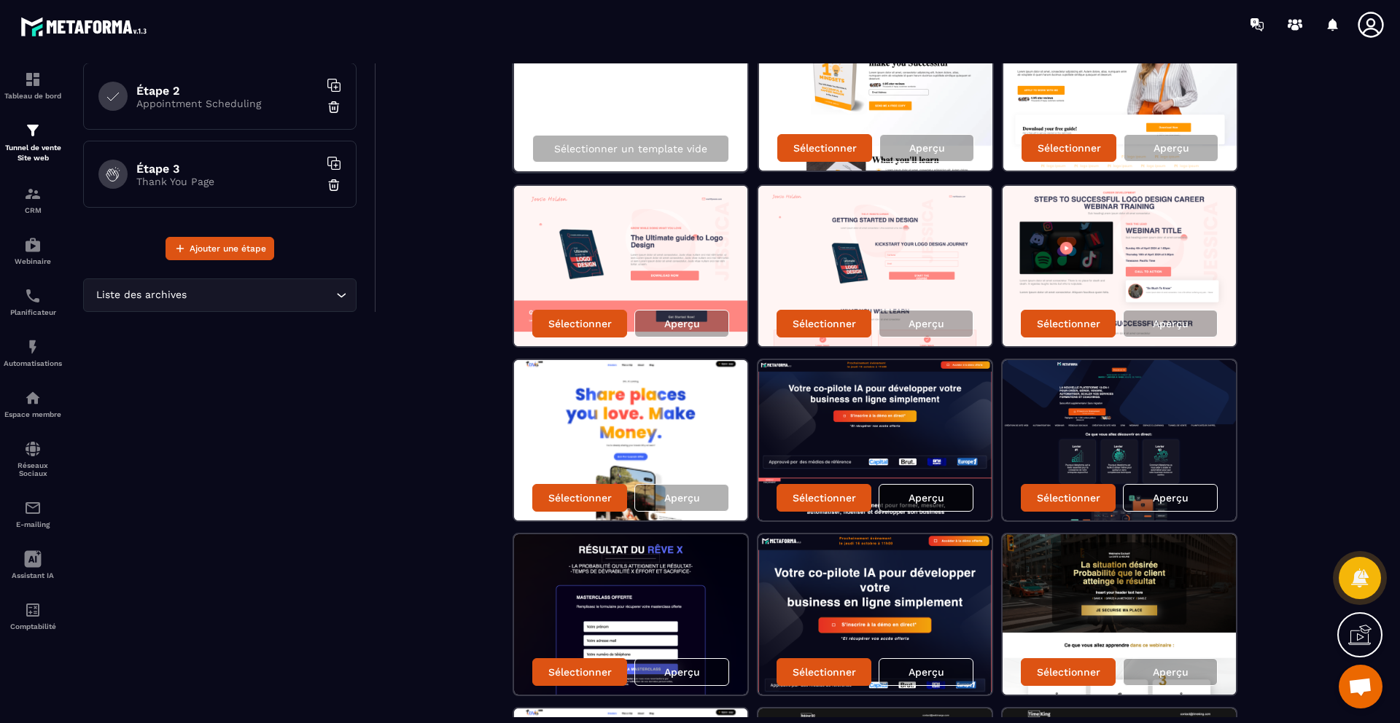
click at [910, 506] on div "Aperçu" at bounding box center [926, 498] width 95 height 28
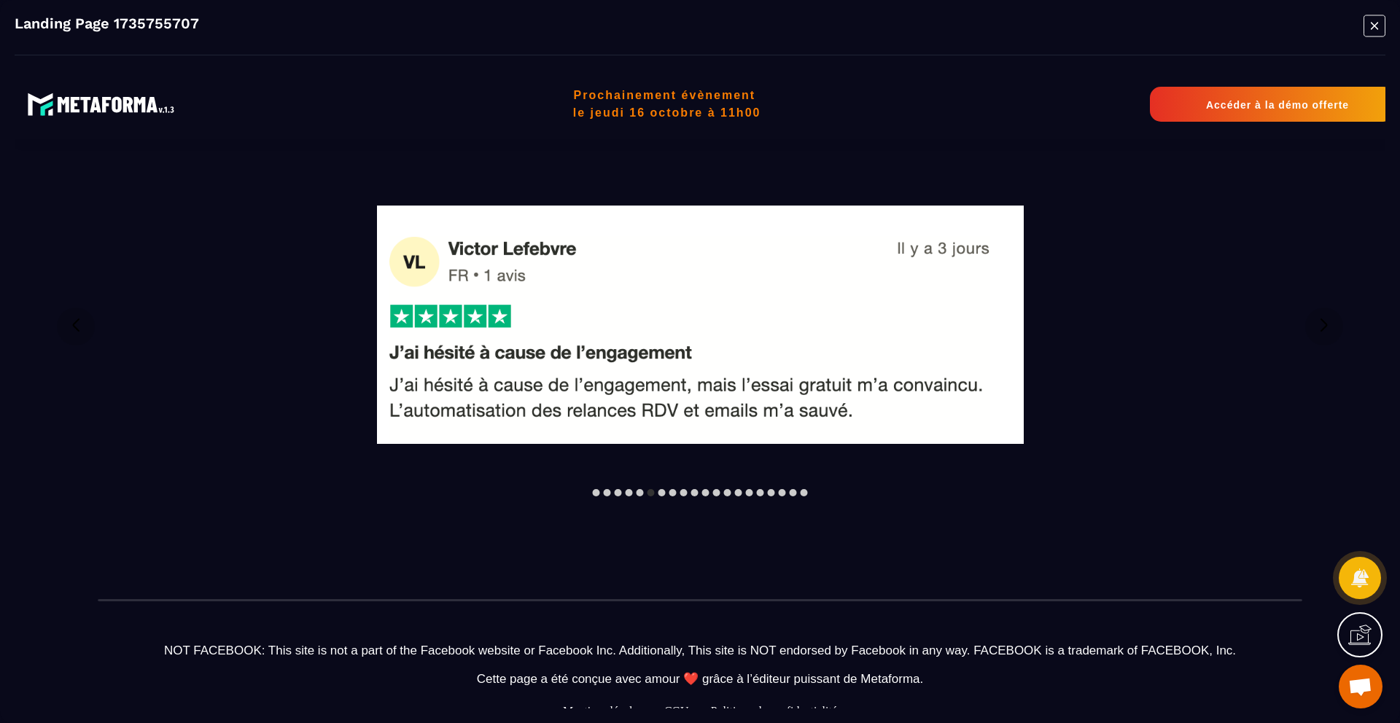
scroll to position [1960, 0]
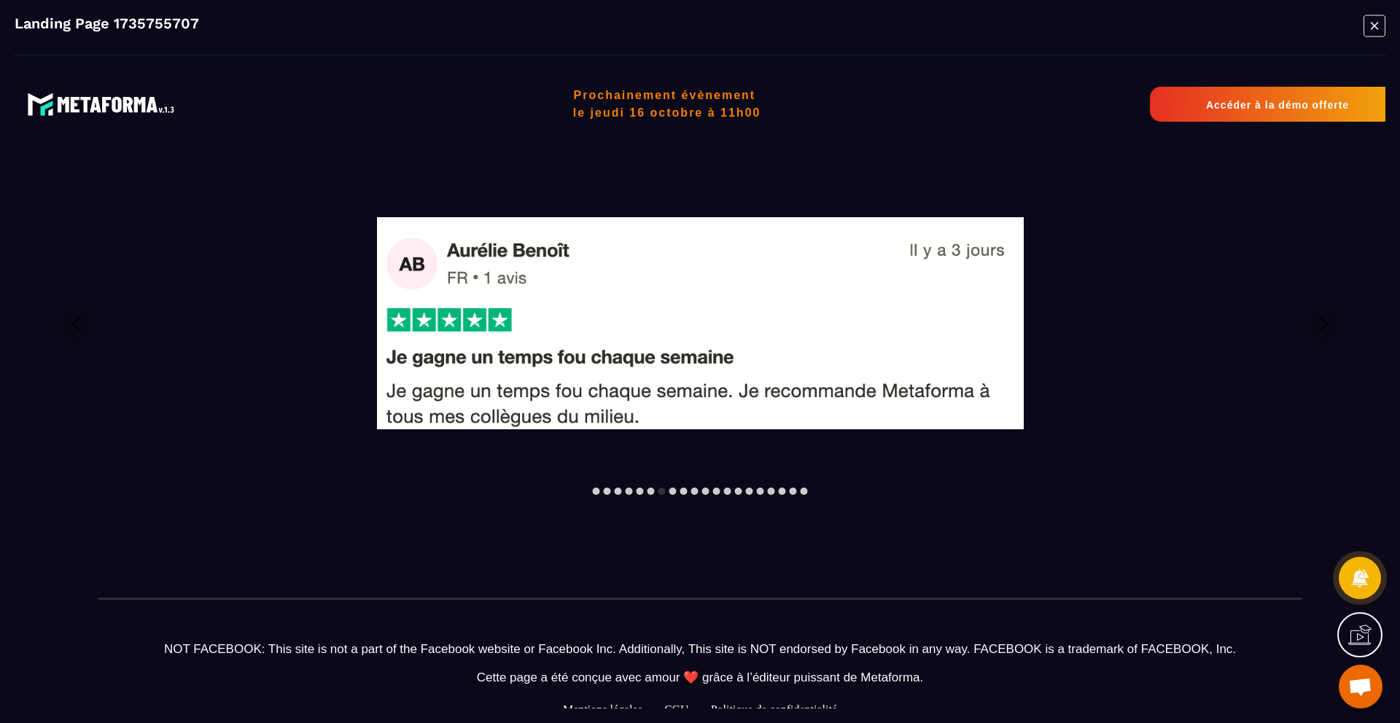
click at [662, 492] on div at bounding box center [661, 491] width 7 height 7
click at [672, 494] on div at bounding box center [699, 324] width 1315 height 355
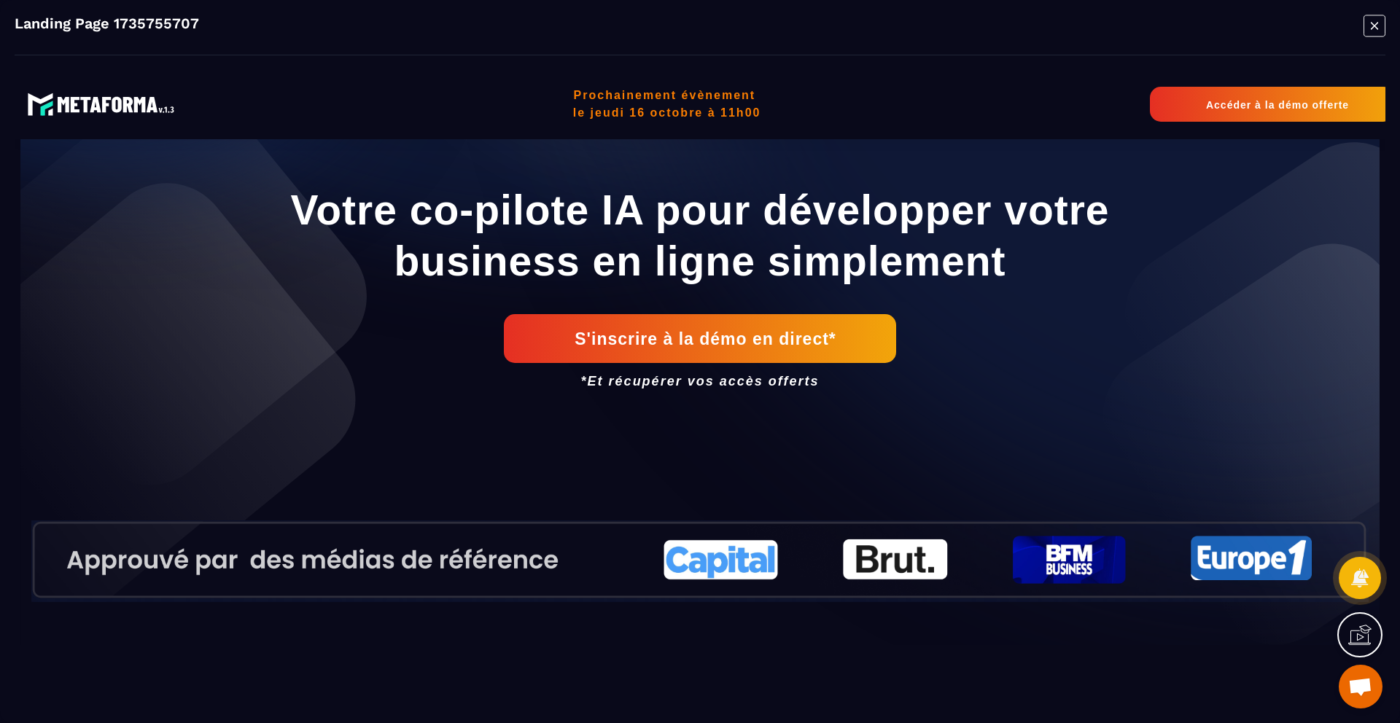
scroll to position [0, 0]
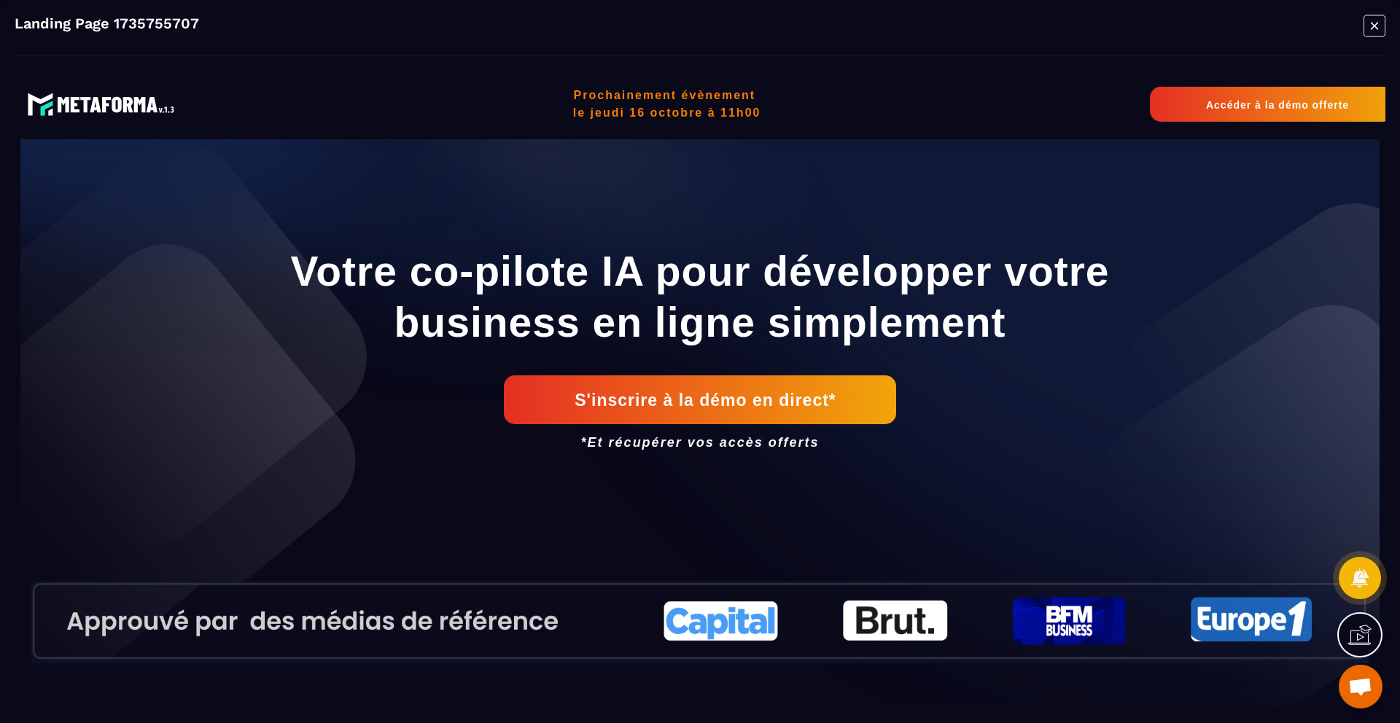
click at [1366, 26] on icon "Modal window" at bounding box center [1374, 26] width 22 height 23
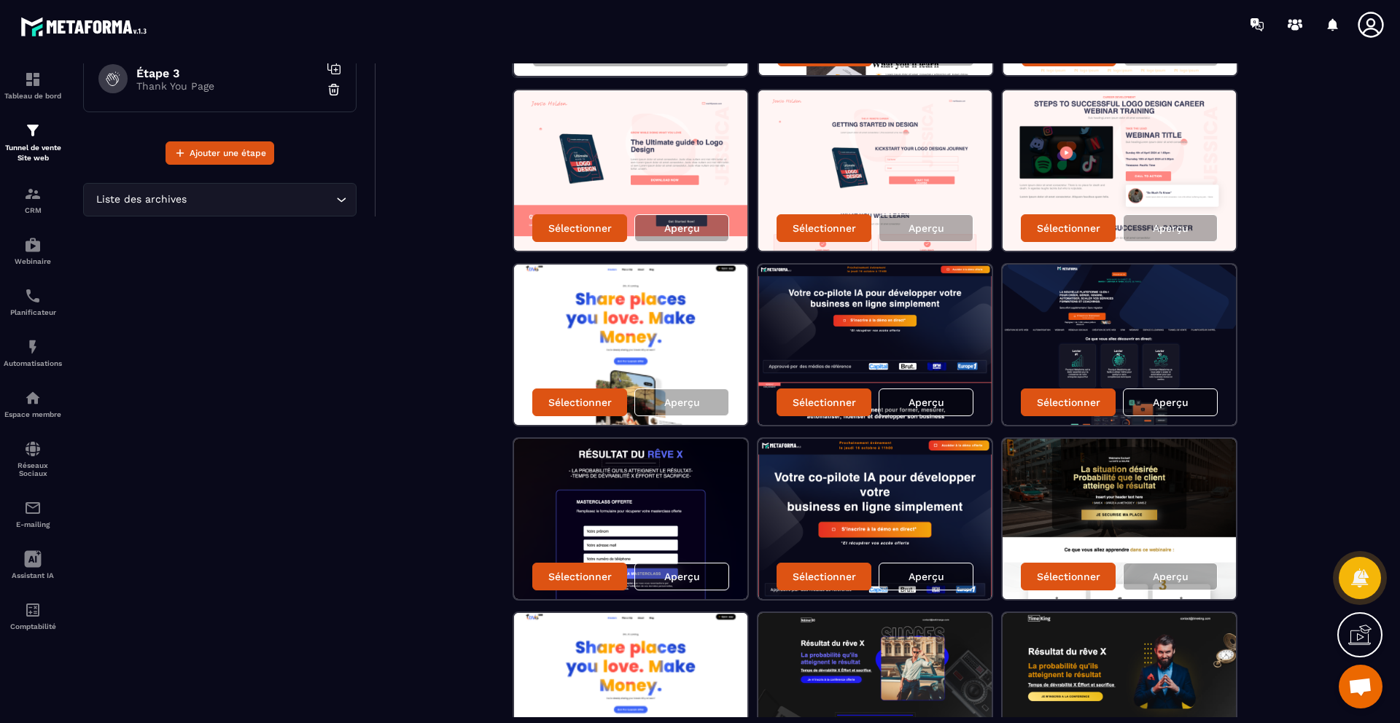
scroll to position [384, 0]
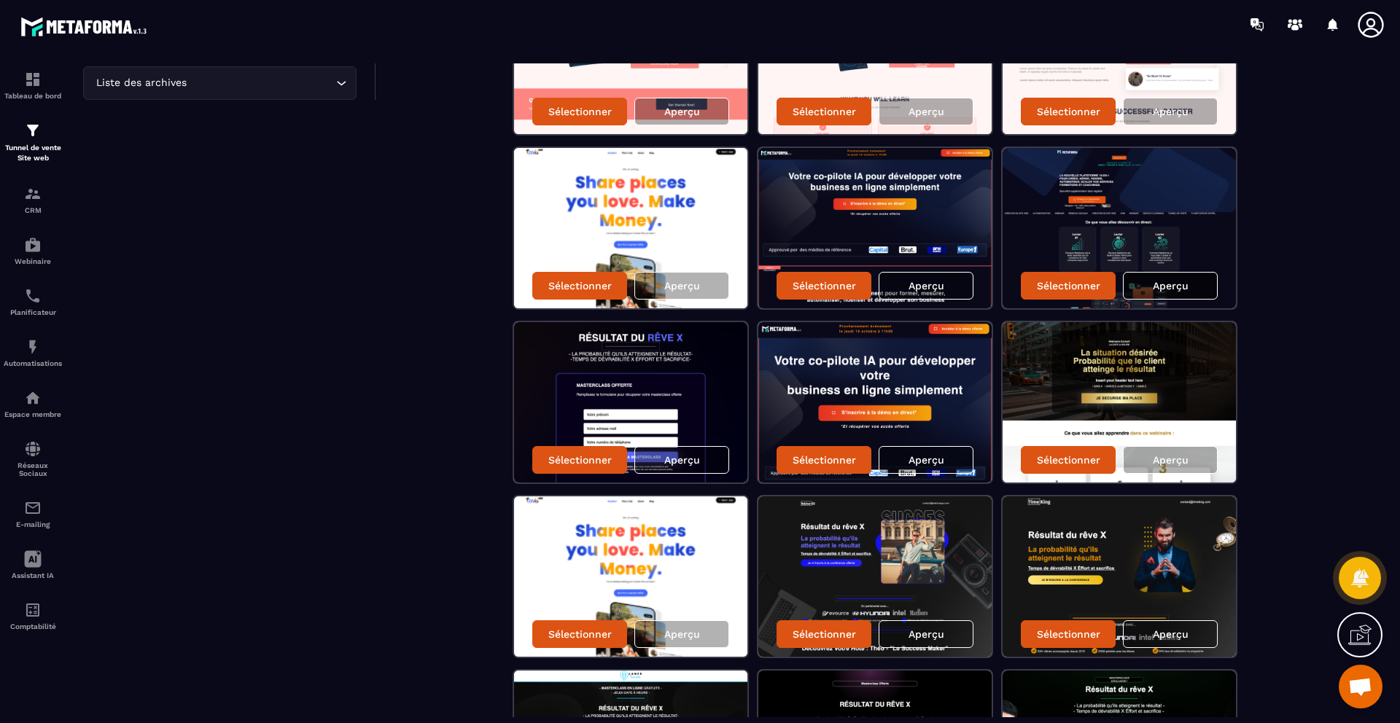
click at [1164, 291] on p "Aperçu" at bounding box center [1171, 286] width 36 height 12
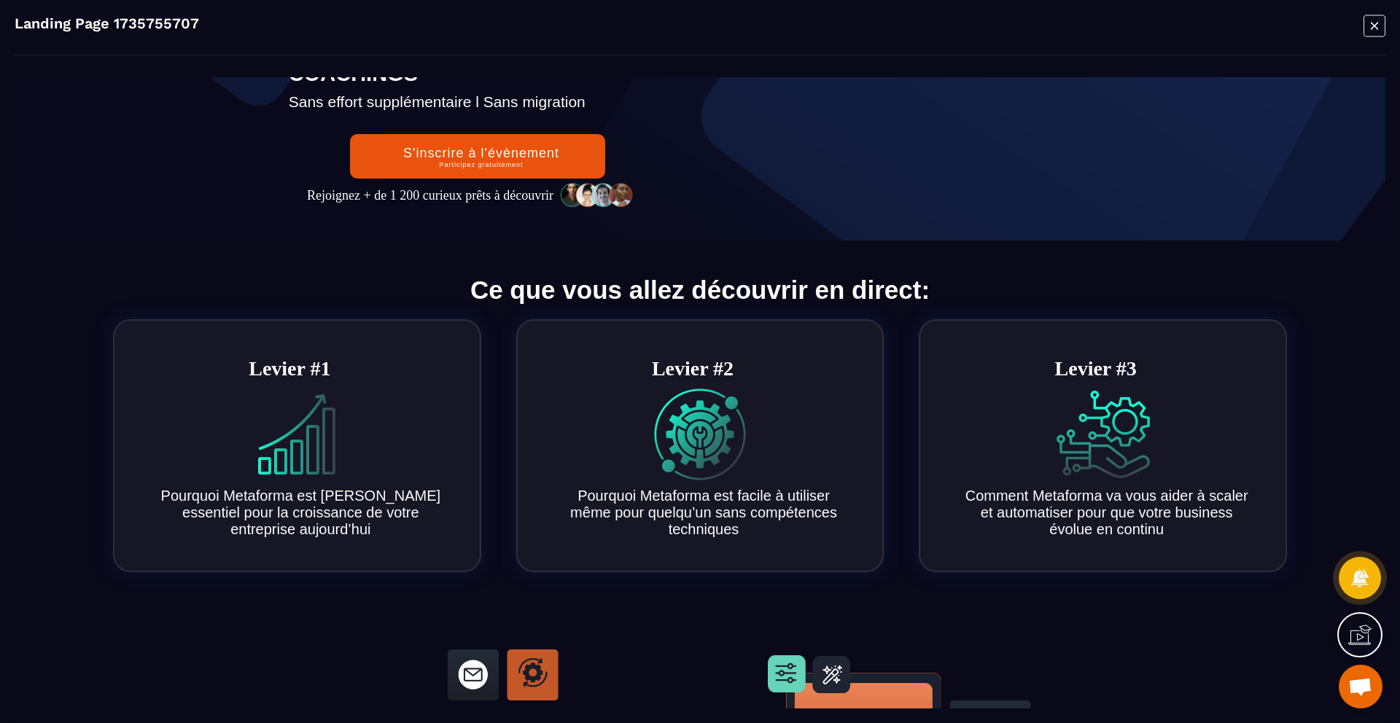
scroll to position [0, 0]
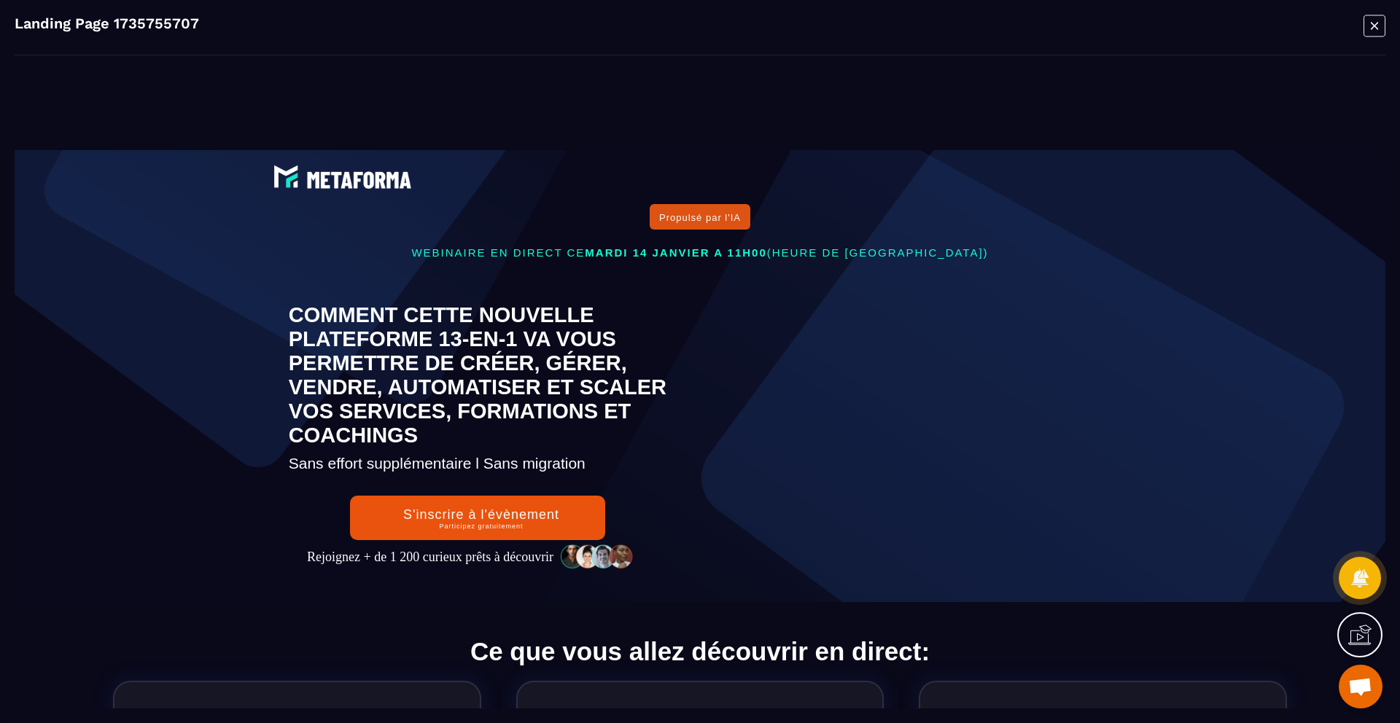
click at [795, 227] on div "Propulsé par l'IA WEBINAIRE EN DIRECT CE MARDI 14 JANVIER A 11H00 (HEURE DE PAR…" at bounding box center [699, 376] width 911 height 452
click at [469, 531] on div "S'inscrire à l'évènement Participez gratuitement" at bounding box center [481, 519] width 156 height 23
click at [1382, 22] on icon "Modal window" at bounding box center [1374, 26] width 22 height 23
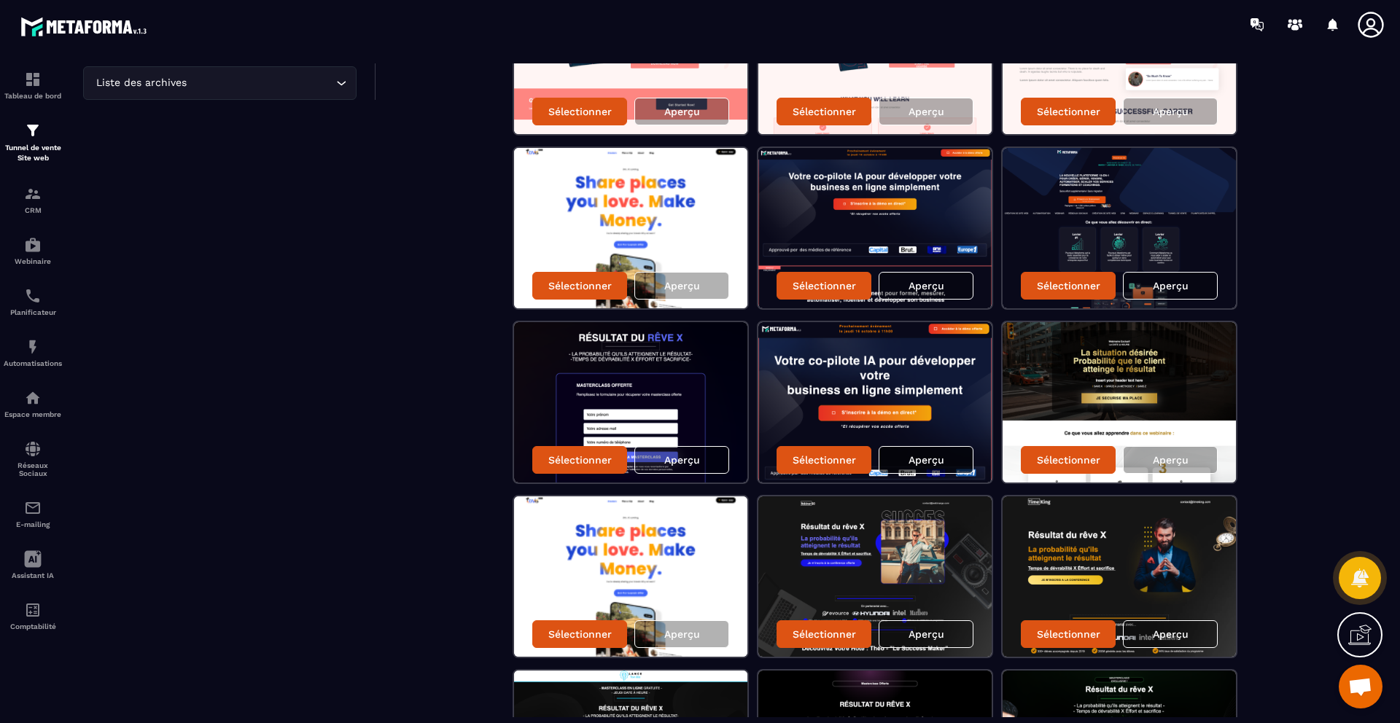
click at [930, 461] on p "Aperçu" at bounding box center [926, 460] width 36 height 12
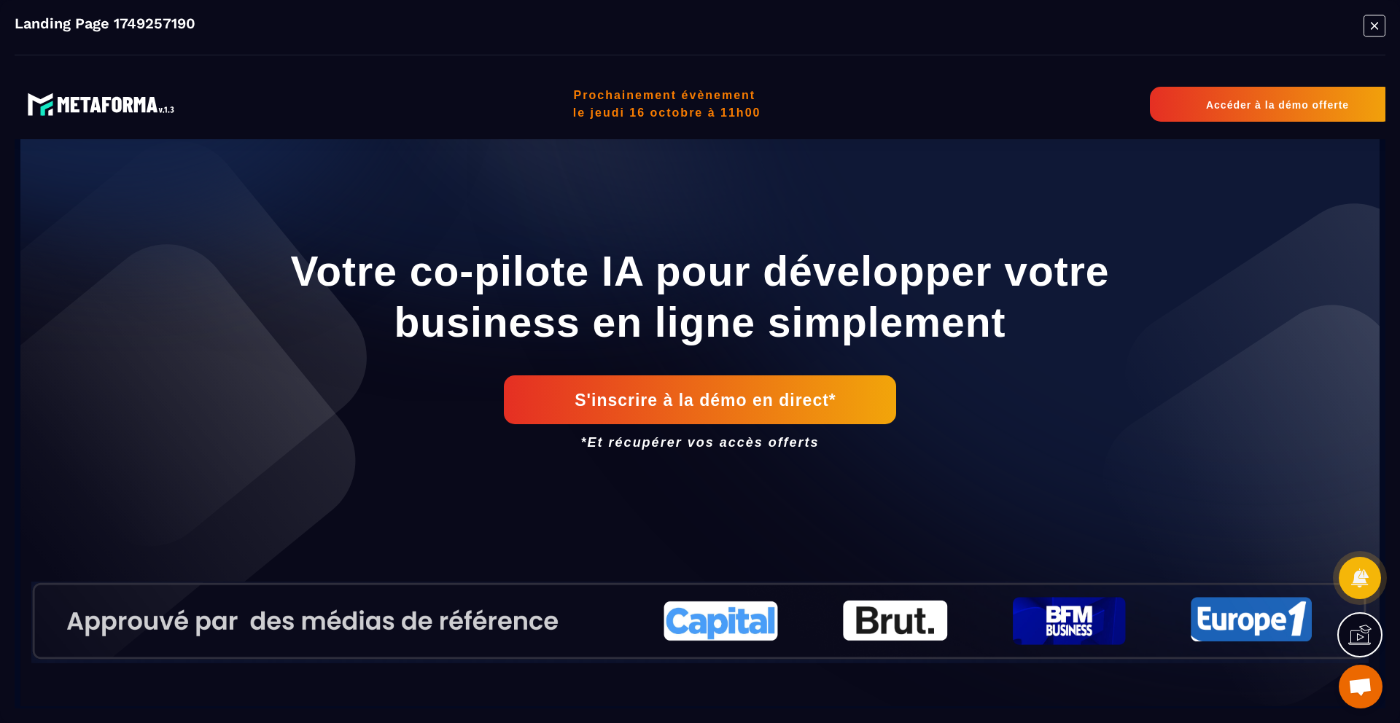
click at [1376, 28] on icon "Modal window" at bounding box center [1374, 25] width 7 height 7
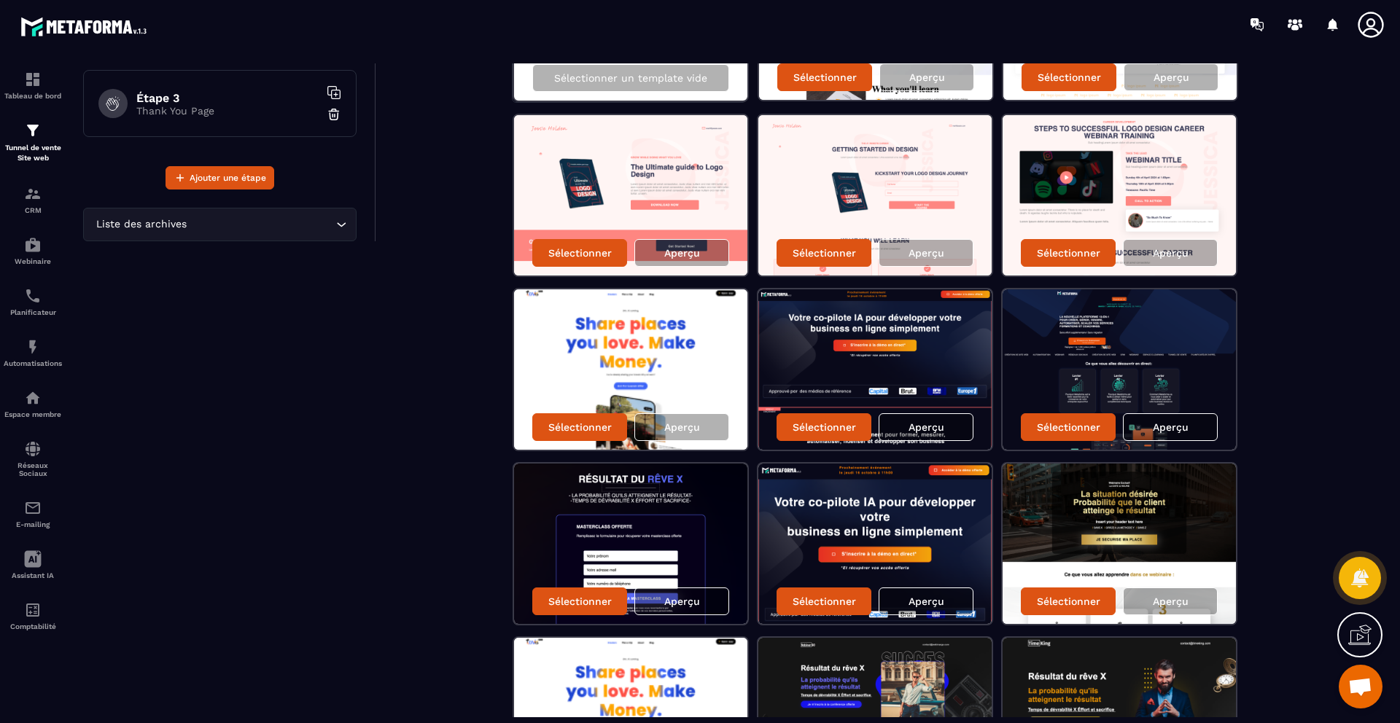
scroll to position [241, 0]
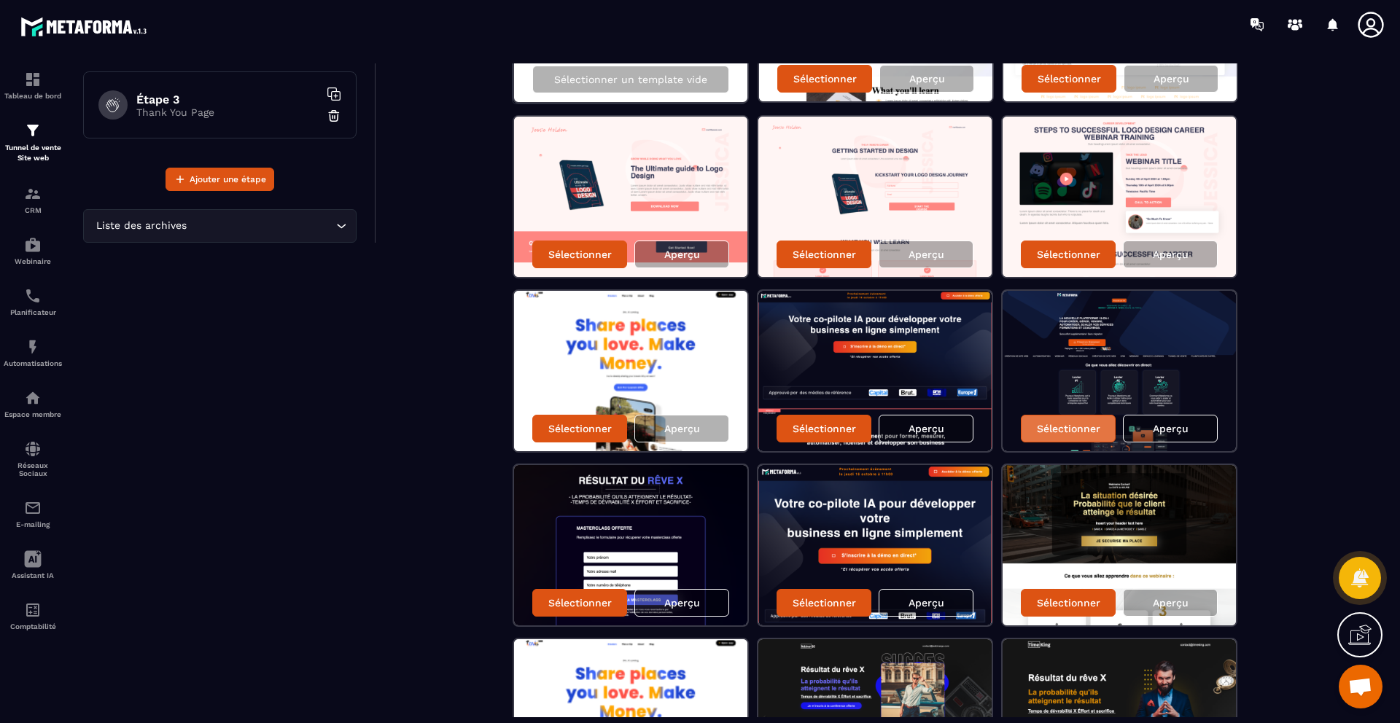
click at [1080, 433] on p "Sélectionner" at bounding box center [1068, 429] width 63 height 12
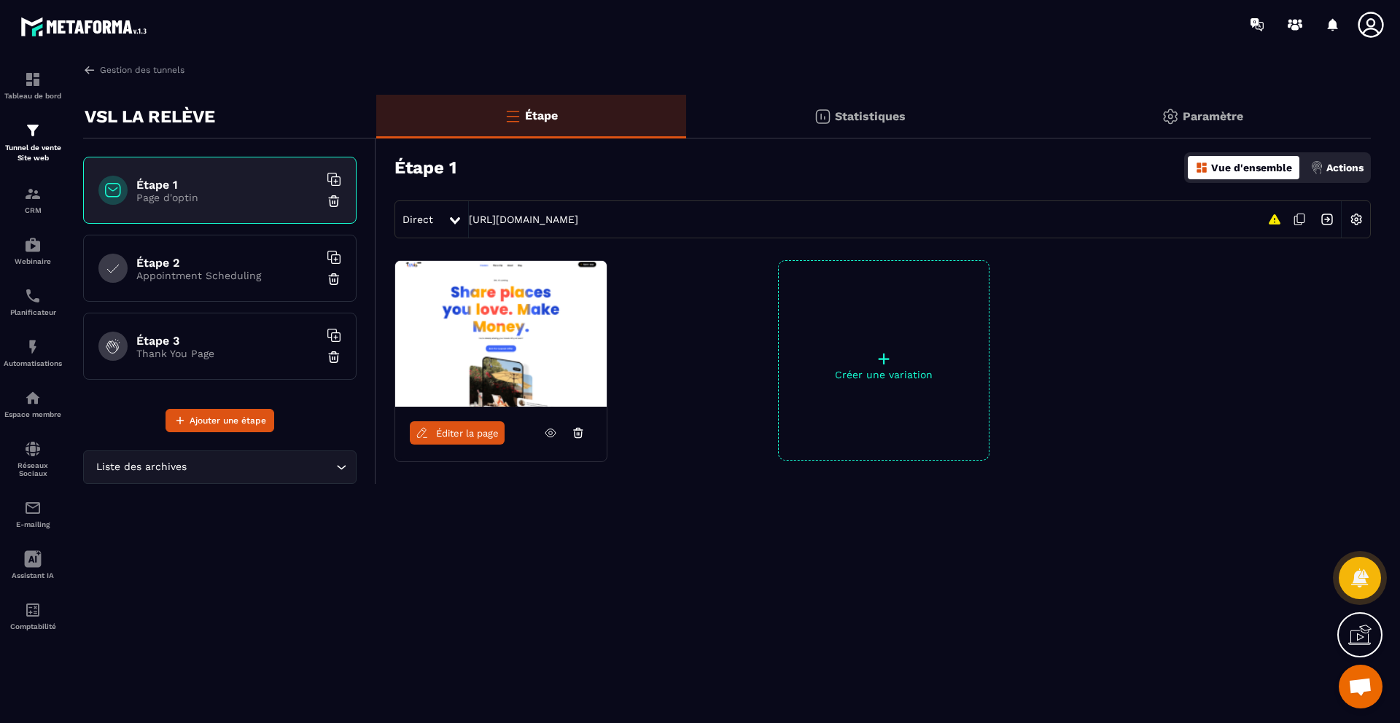
click at [244, 302] on div "Étape 1 Page d'optin Étape 2 Appointment Scheduling Étape 3 Thank You Page" at bounding box center [219, 274] width 273 height 234
click at [246, 286] on div "Étape 2 Appointment Scheduling" at bounding box center [219, 268] width 273 height 67
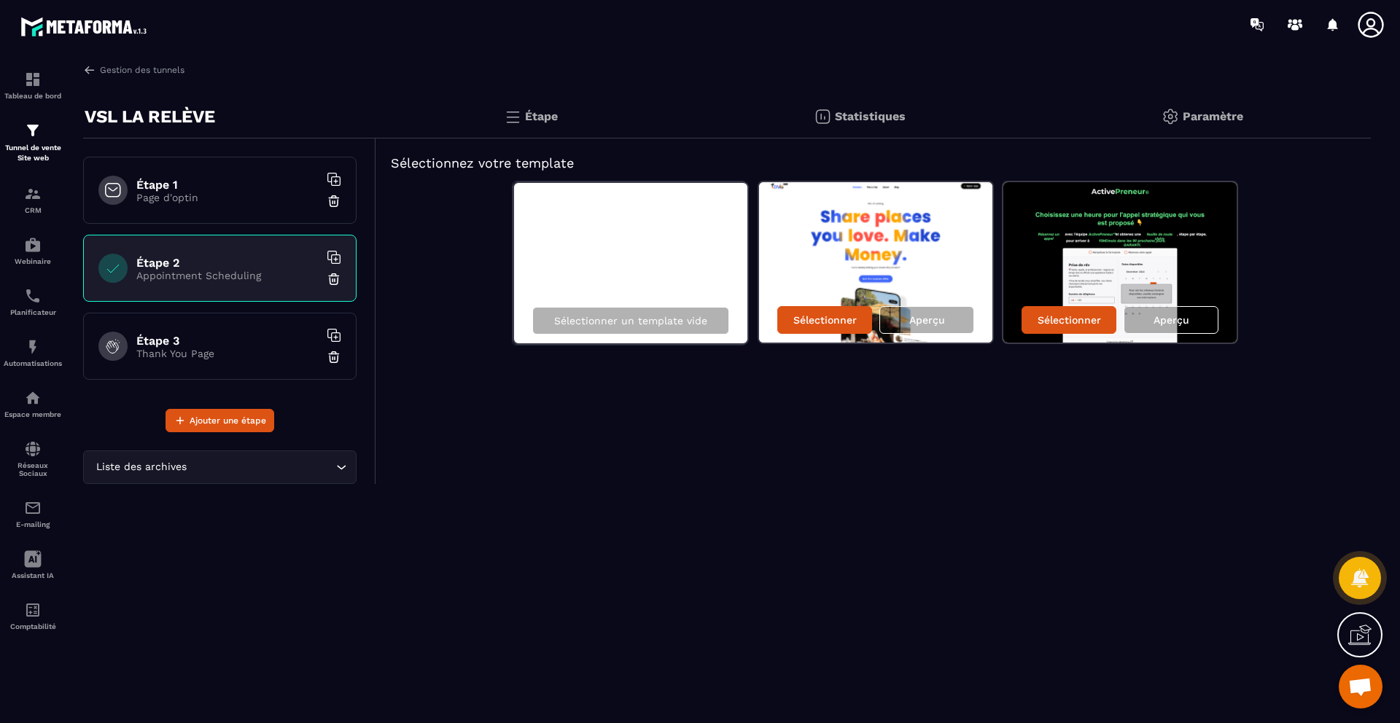
click at [254, 213] on div "Étape 1 Page d'optin" at bounding box center [219, 190] width 273 height 67
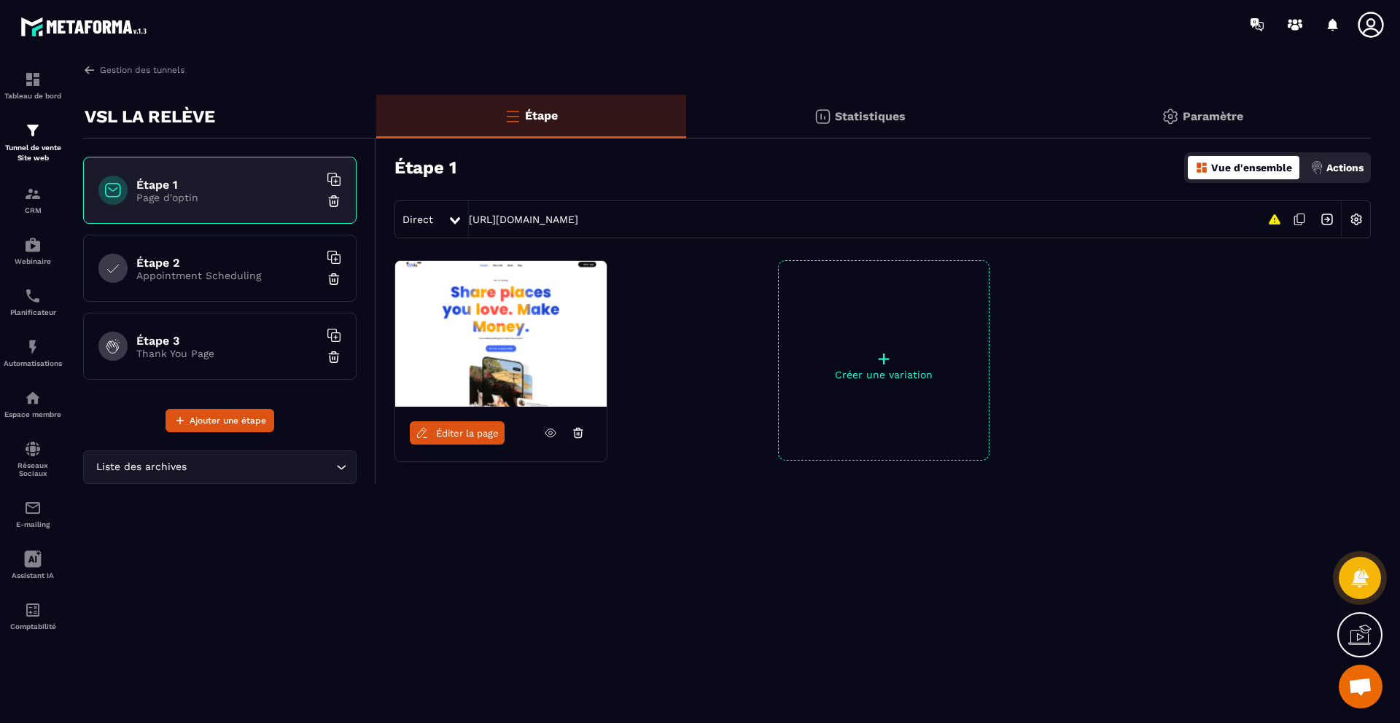
click at [468, 362] on img at bounding box center [500, 334] width 211 height 146
click at [496, 433] on span "Éditer la page" at bounding box center [467, 433] width 63 height 11
